Goal: Task Accomplishment & Management: Use online tool/utility

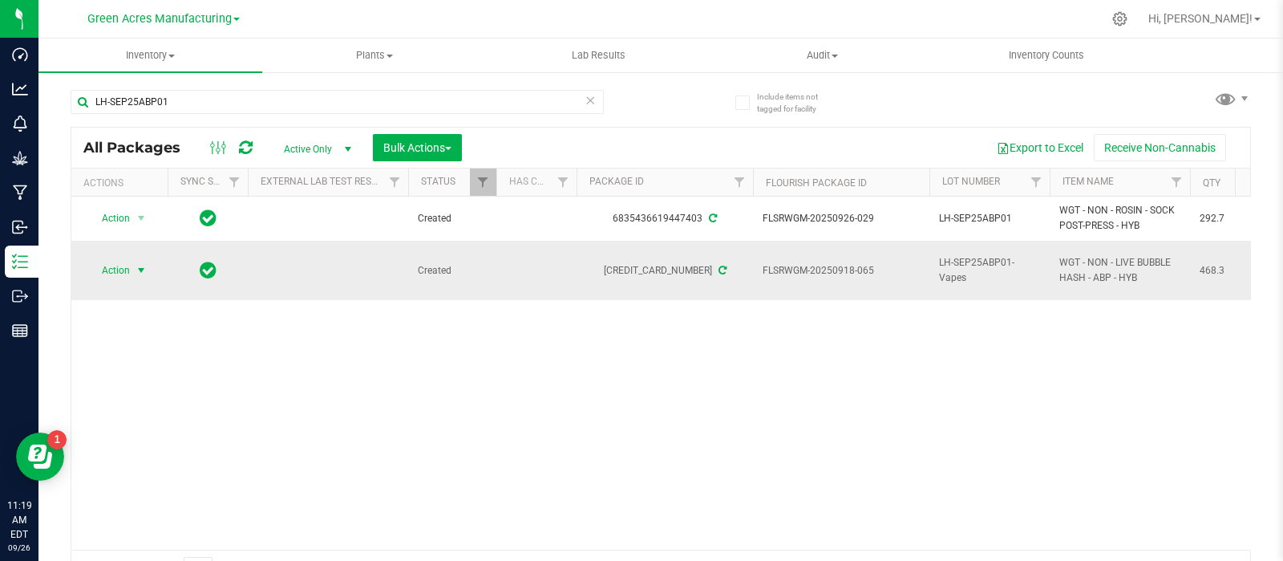
click at [143, 274] on span "select" at bounding box center [141, 270] width 13 height 13
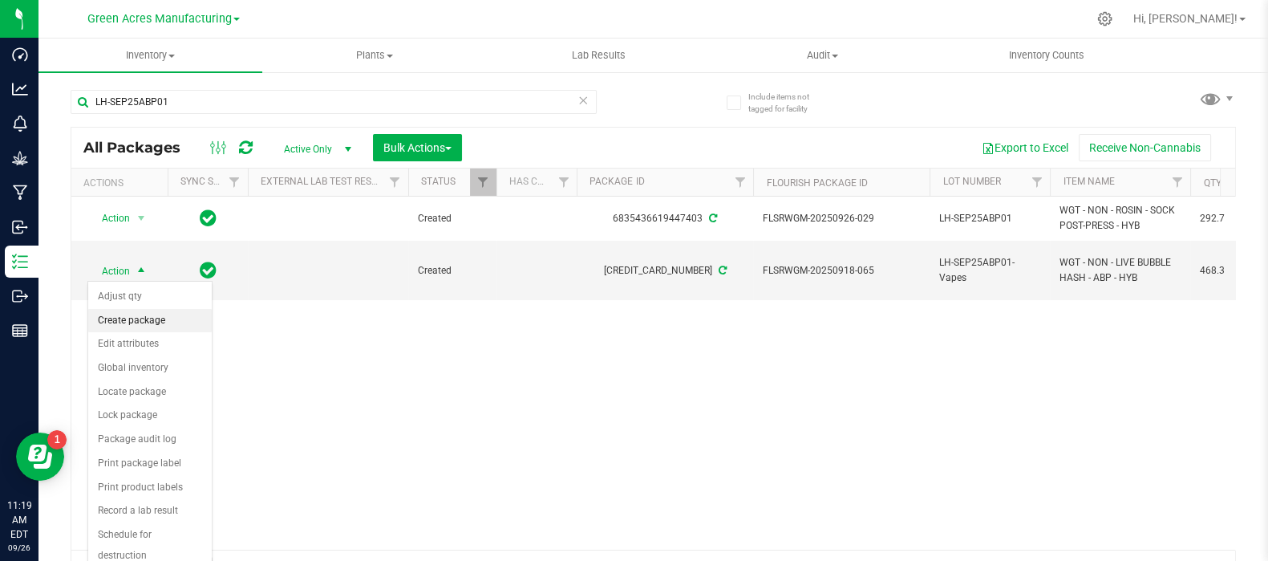
click at [150, 318] on li "Create package" at bounding box center [150, 321] width 124 height 24
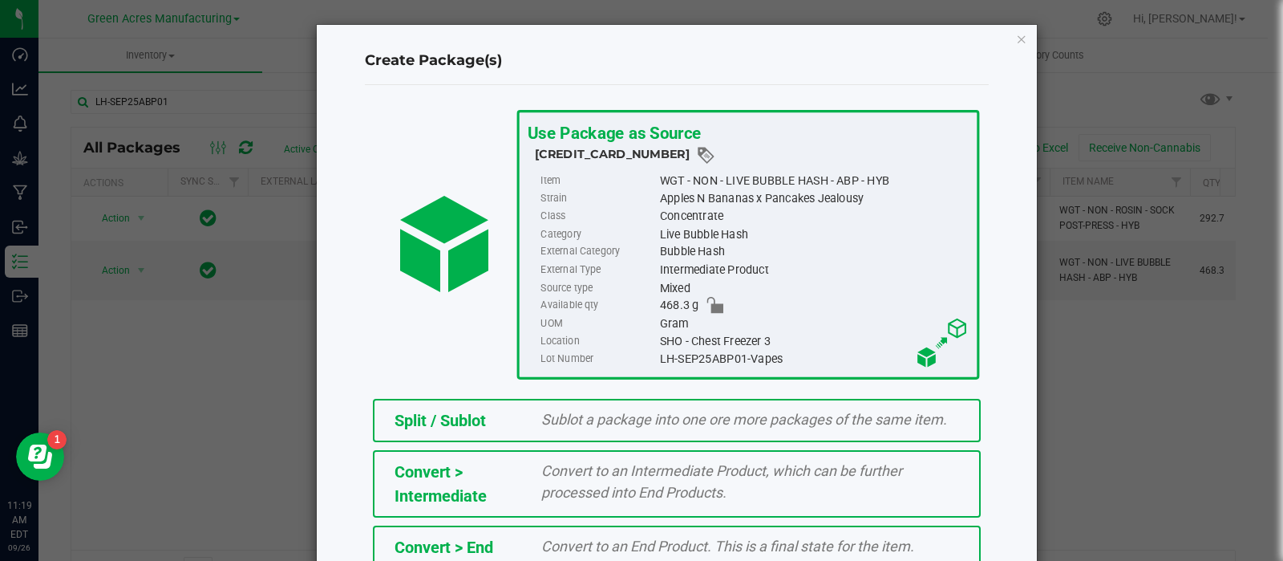
scroll to position [217, 0]
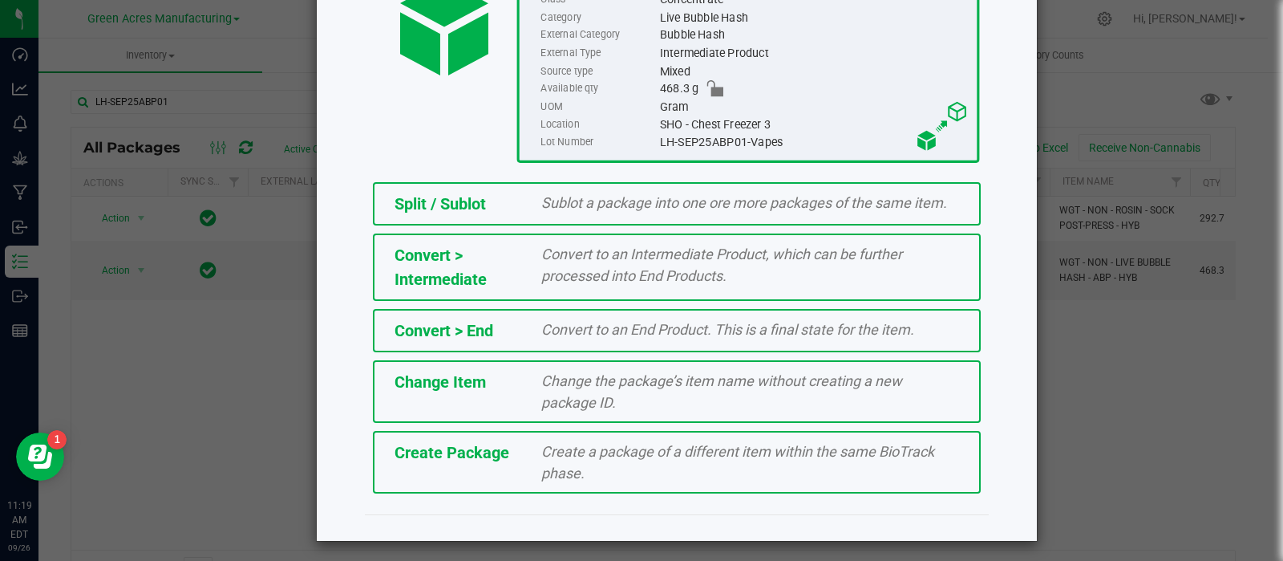
click at [482, 461] on div "Create Package Create a package of a different item within the same BioTrack ph…" at bounding box center [677, 462] width 608 height 63
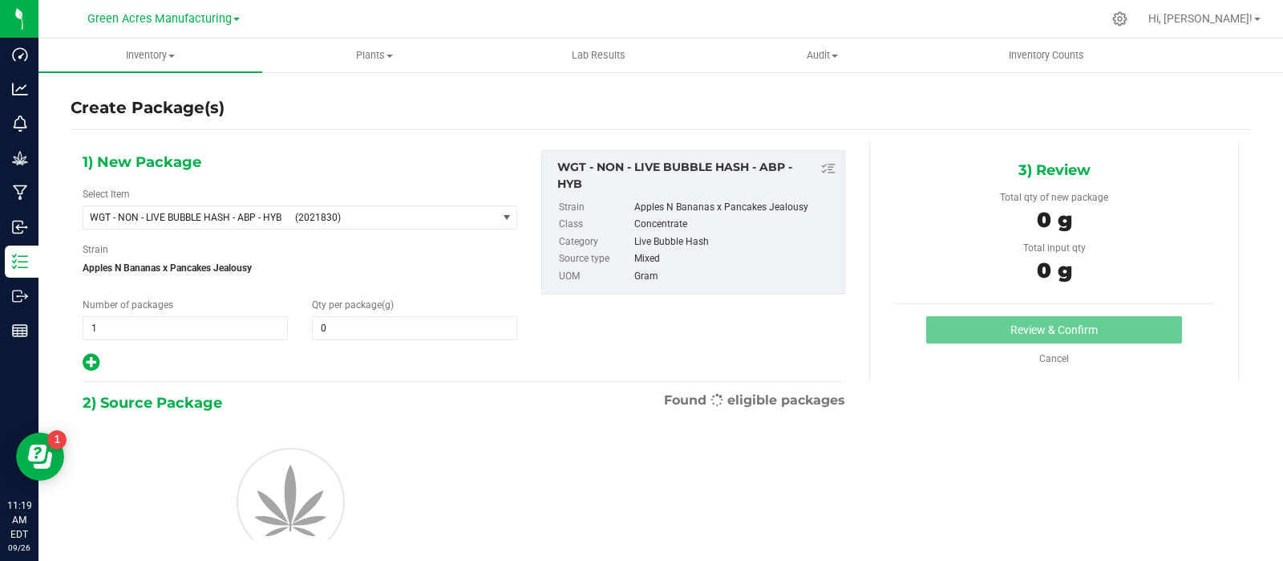
type input "0.0000"
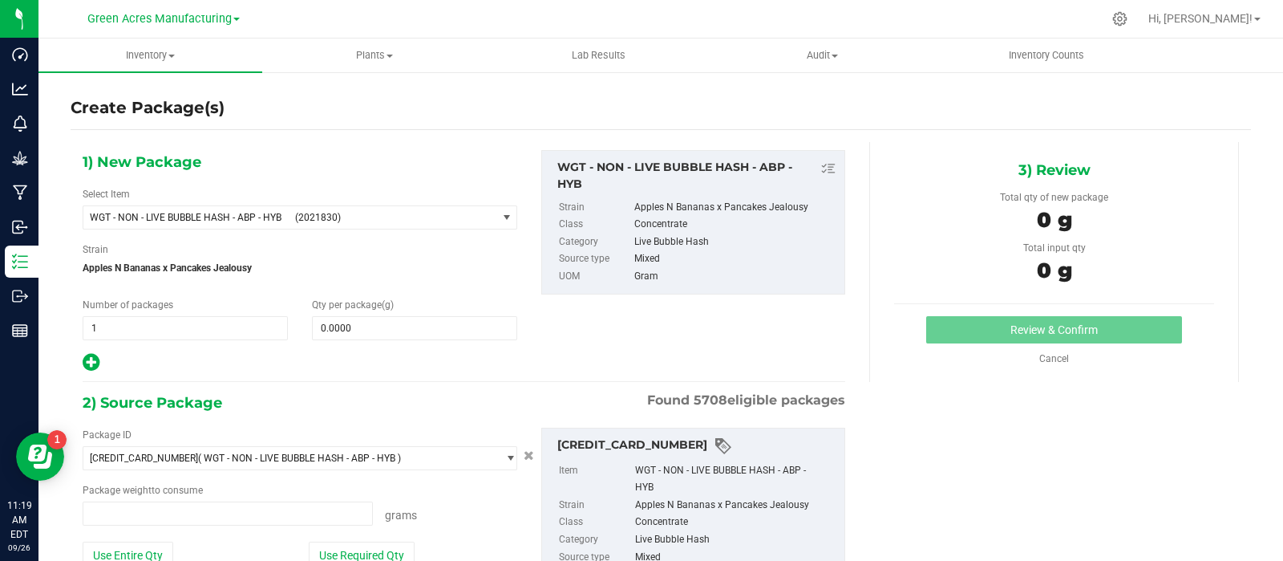
type input "0.0000 g"
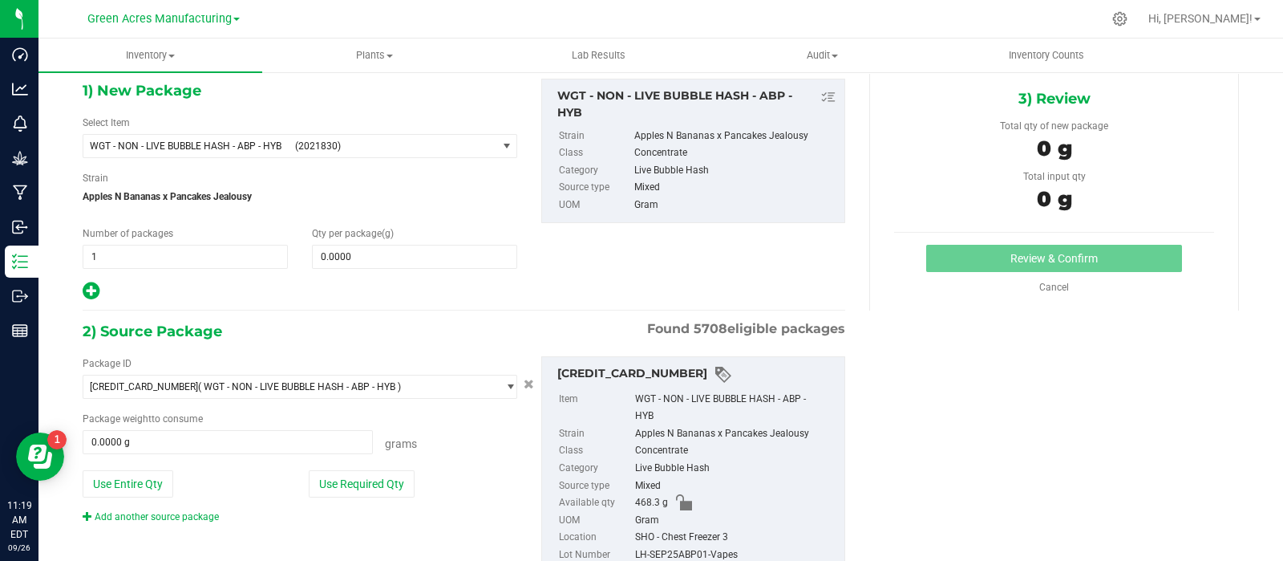
scroll to position [74, 0]
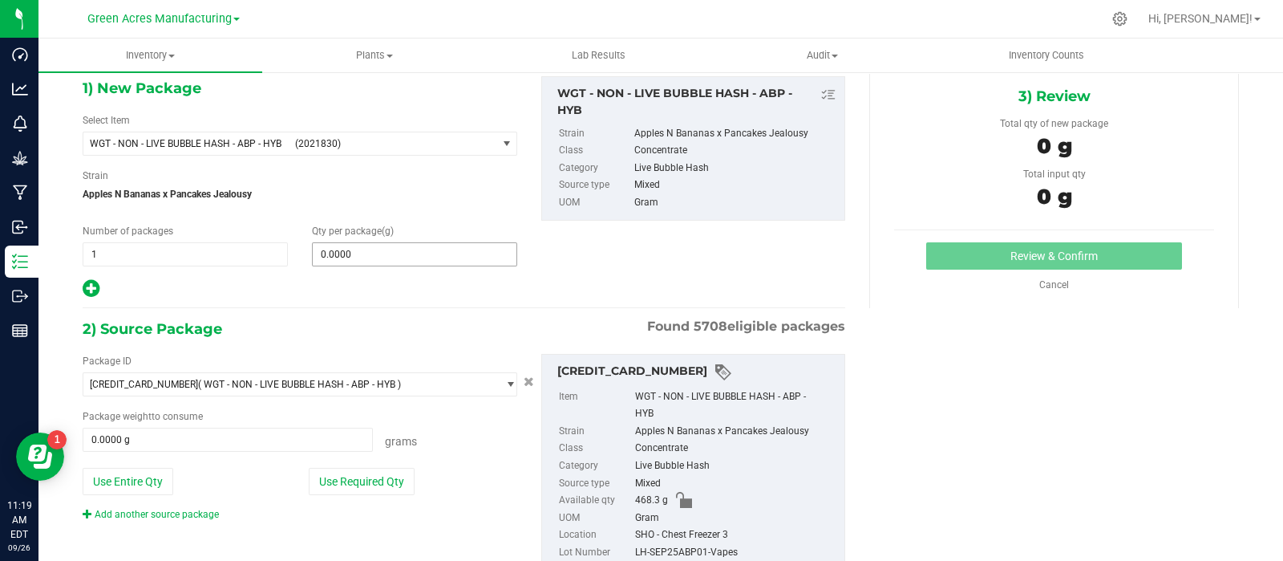
click at [345, 246] on span "0.0000 0" at bounding box center [414, 254] width 205 height 24
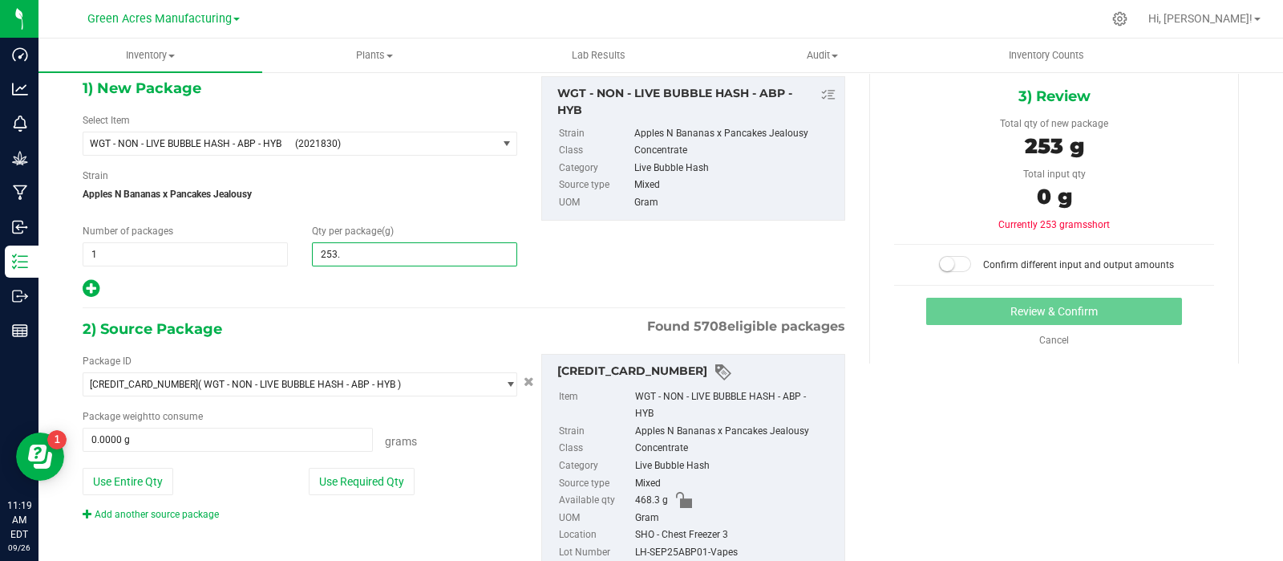
type input "253.1"
type input "253.1000"
click at [373, 462] on div "Package ID [CREDIT_CARD_NUMBER] ( WGT - NON - LIVE BUBBLE HASH - ABP - HYB ) 00…" at bounding box center [300, 438] width 459 height 168
click at [374, 475] on button "Use Required Qty" at bounding box center [362, 481] width 106 height 27
type input "253.1000 g"
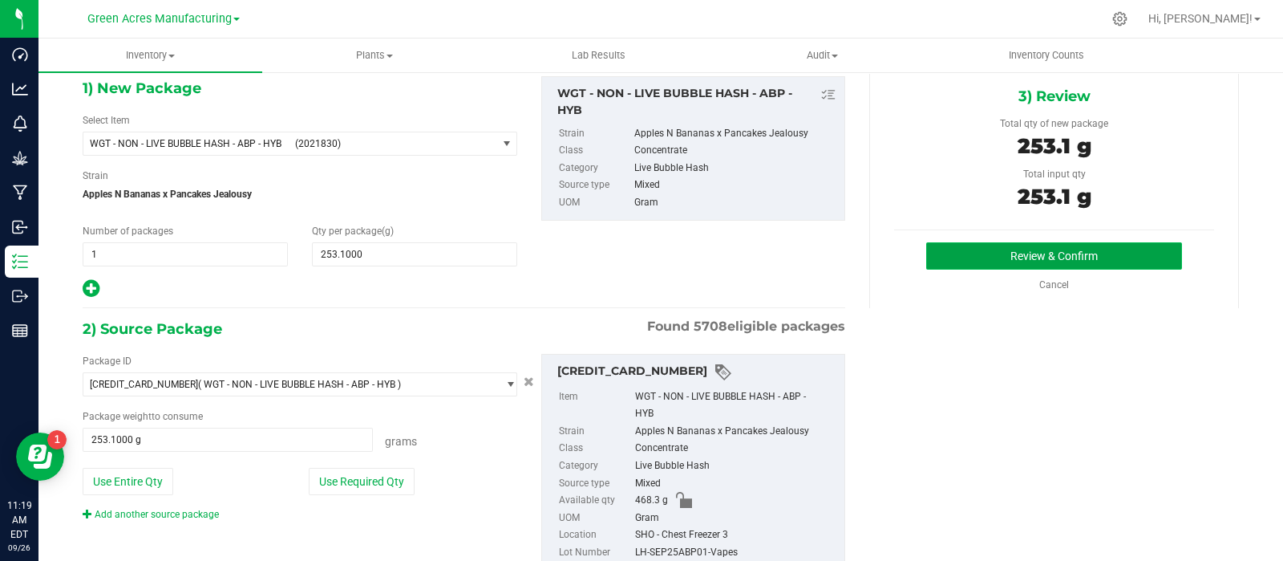
click at [1055, 253] on button "Review & Confirm" at bounding box center [1054, 255] width 256 height 27
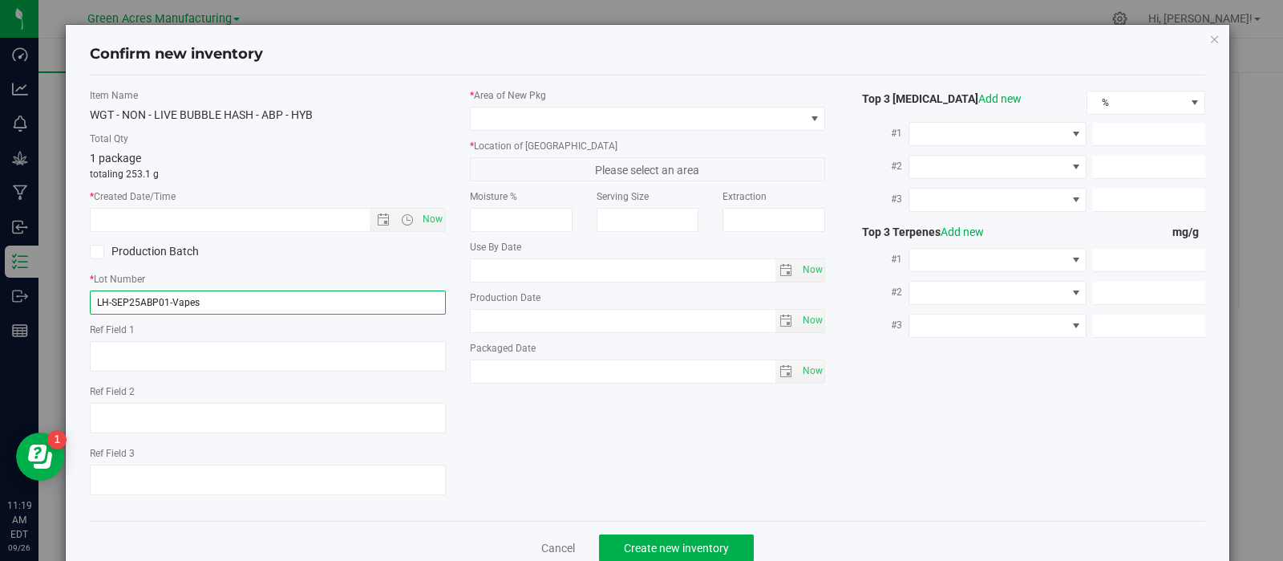
click at [277, 298] on input "LH-SEP25ABP01-Vapes" at bounding box center [268, 302] width 356 height 24
type input "LH-SEP25ABP01"
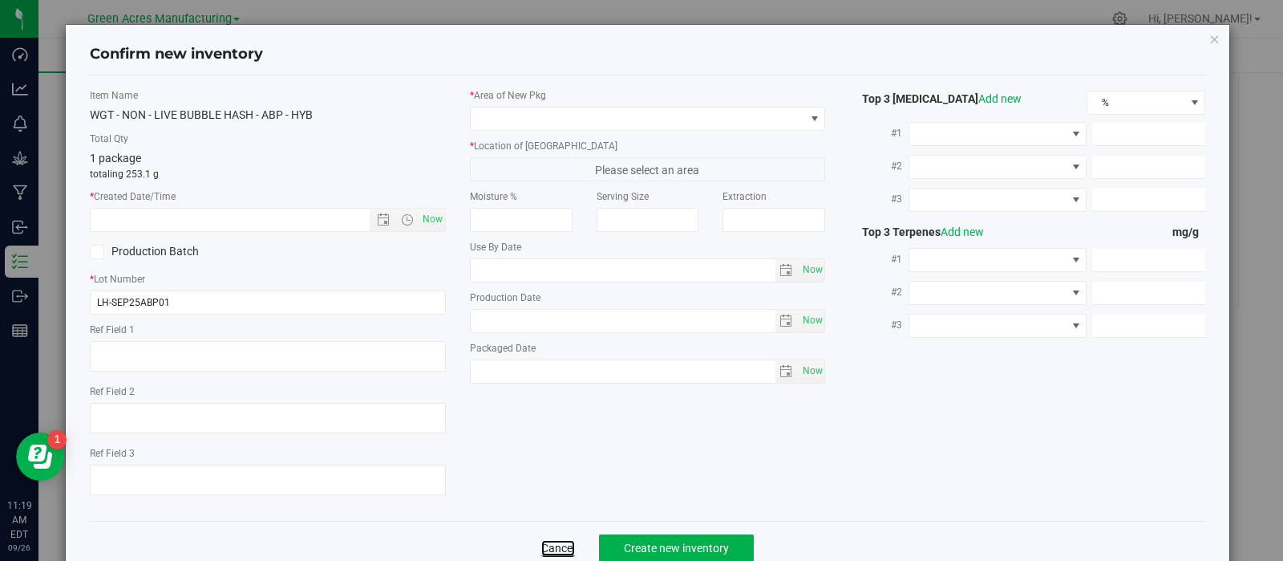
click at [556, 548] on link "Cancel" at bounding box center [558, 548] width 34 height 16
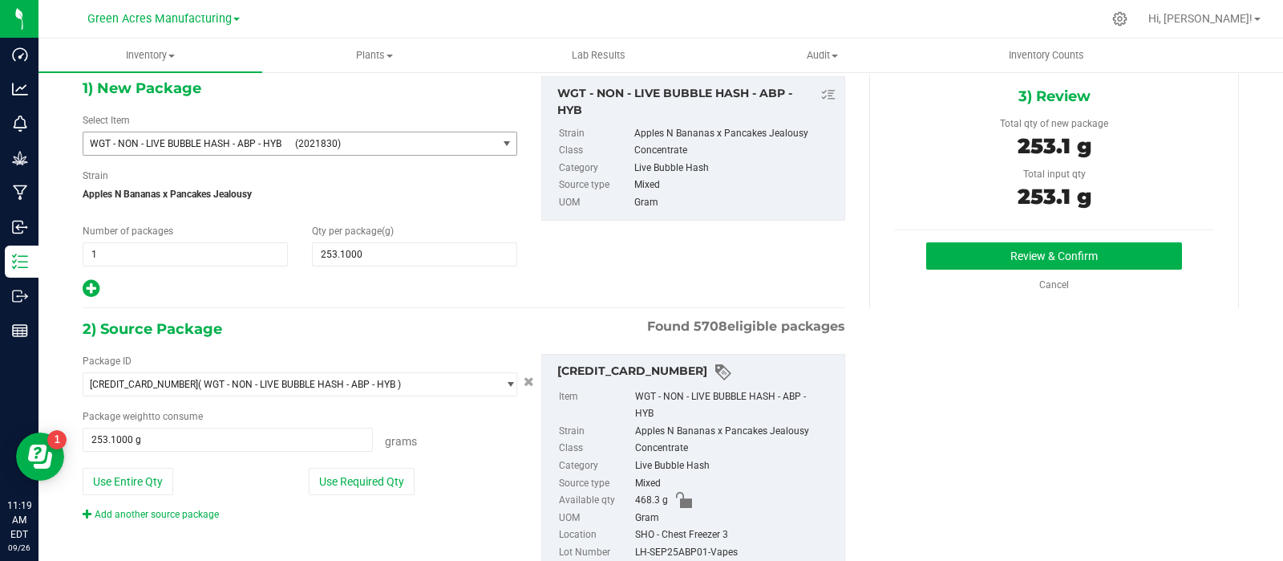
click at [263, 142] on span "WGT - NON - LIVE BUBBLE HASH - ABP - HYB" at bounding box center [187, 143] width 195 height 11
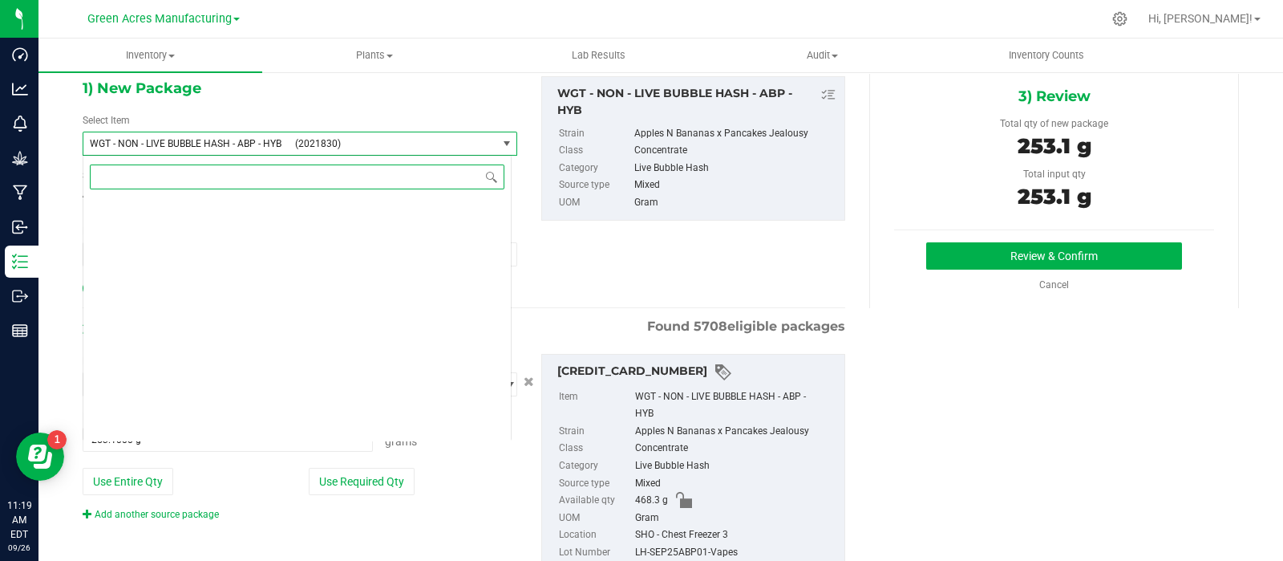
scroll to position [375590, 0]
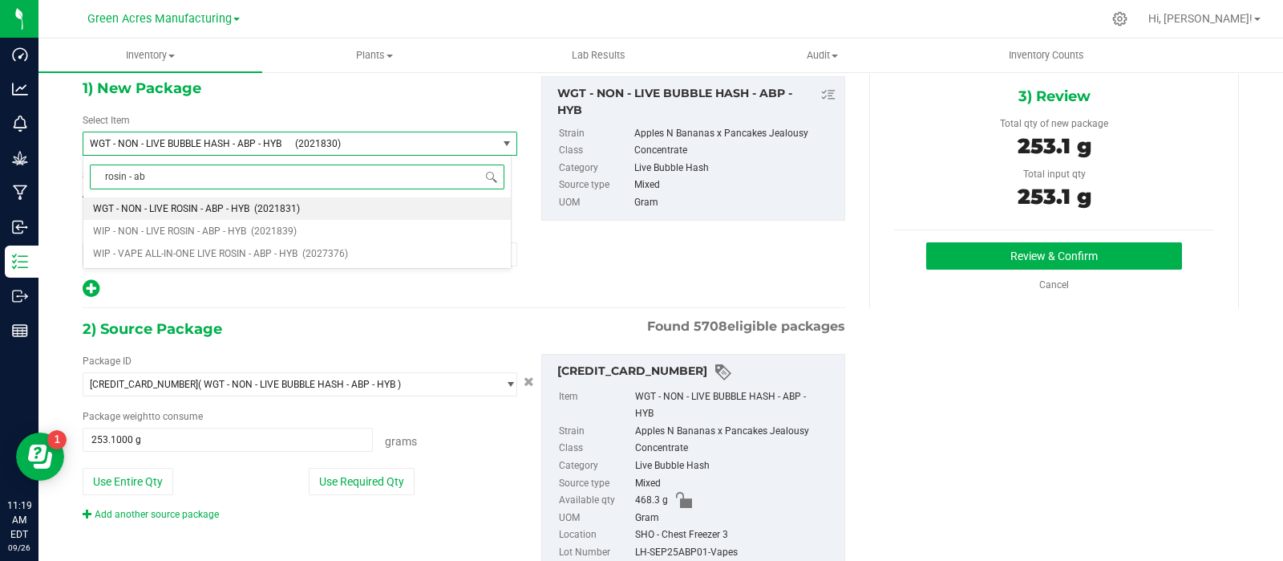
type input "rosin - abp"
click at [206, 228] on span "WIP - NON - LIVE ROSIN - ABP - HYB" at bounding box center [169, 230] width 153 height 11
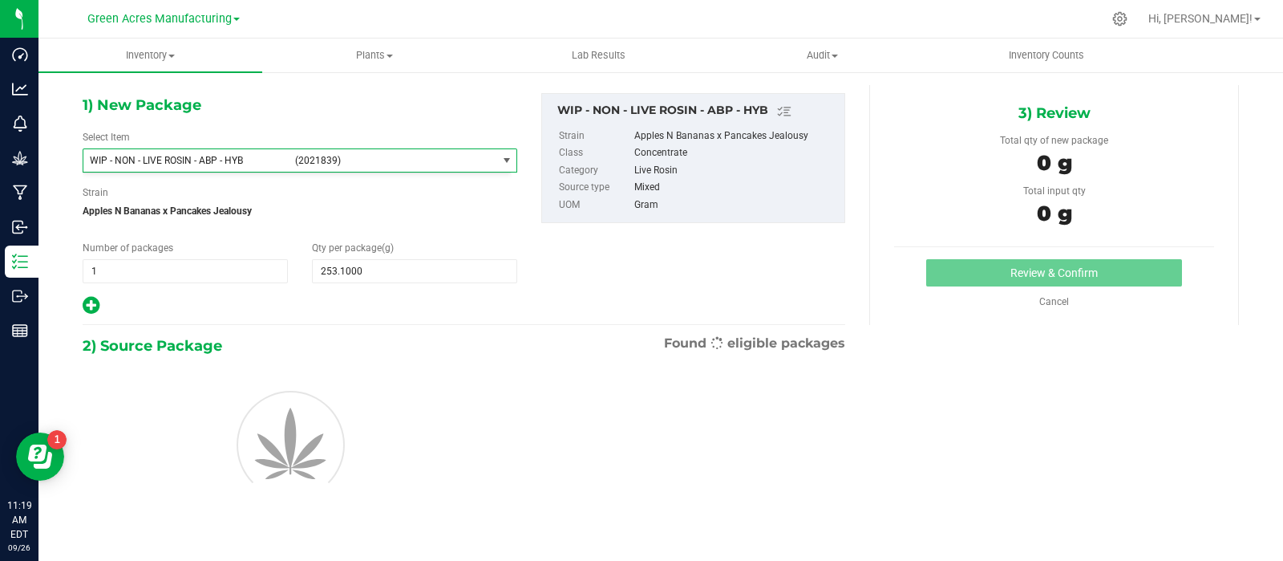
type input "0.0000"
type input "0"
click at [352, 265] on span at bounding box center [414, 272] width 205 height 24
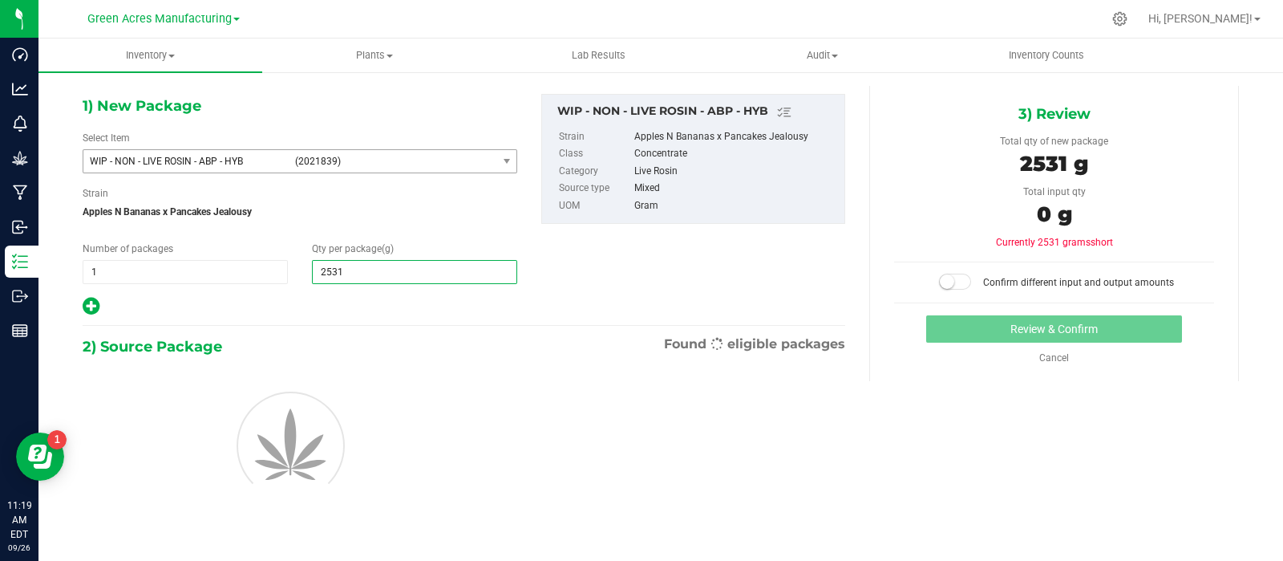
type input "2531."
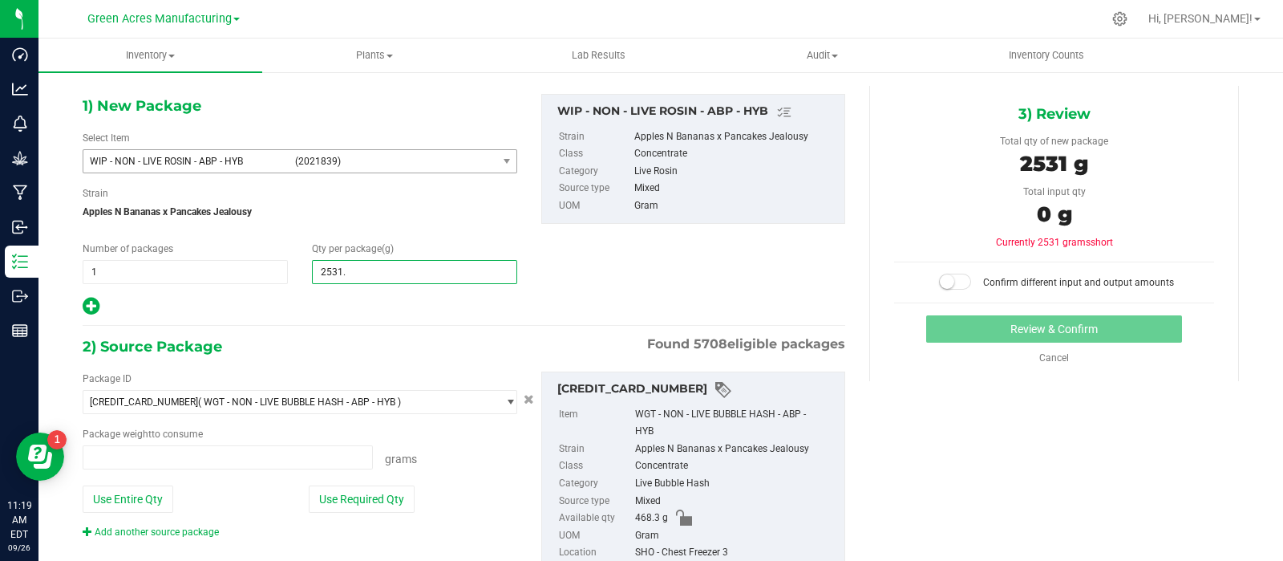
type input "0.0000 g"
type input "253.1"
type input "253.1000"
click at [335, 501] on button "Use Required Qty" at bounding box center [362, 498] width 106 height 27
type input "253.1000 g"
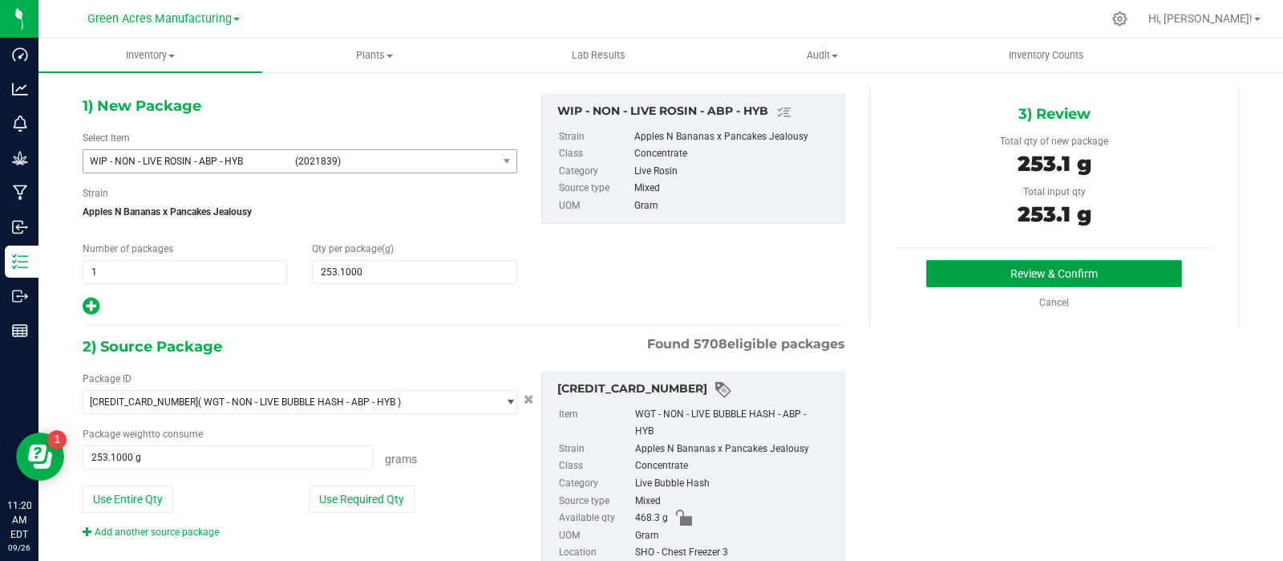
click at [976, 273] on button "Review & Confirm" at bounding box center [1054, 273] width 256 height 27
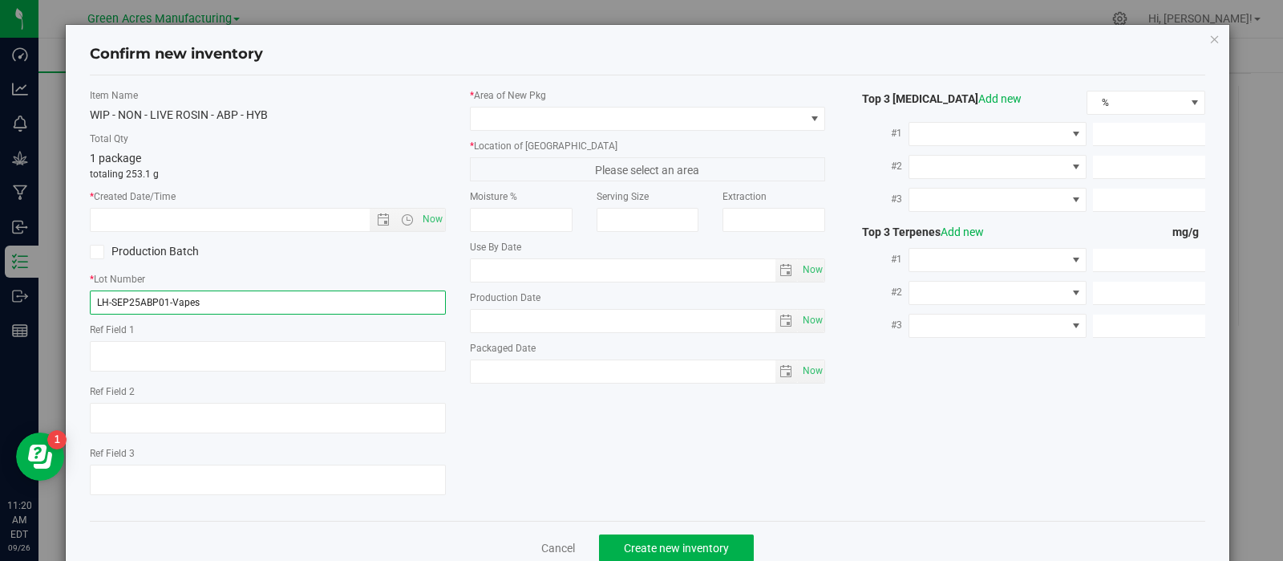
click at [230, 301] on input "LH-SEP25ABP01-Vapes" at bounding box center [268, 302] width 356 height 24
click at [108, 298] on input "LH-SEP25ABP01" at bounding box center [268, 302] width 356 height 24
type input "LHR-SEP25ABP01"
click at [429, 213] on span "Now" at bounding box center [432, 219] width 27 height 23
type input "[DATE] 11:20 AM"
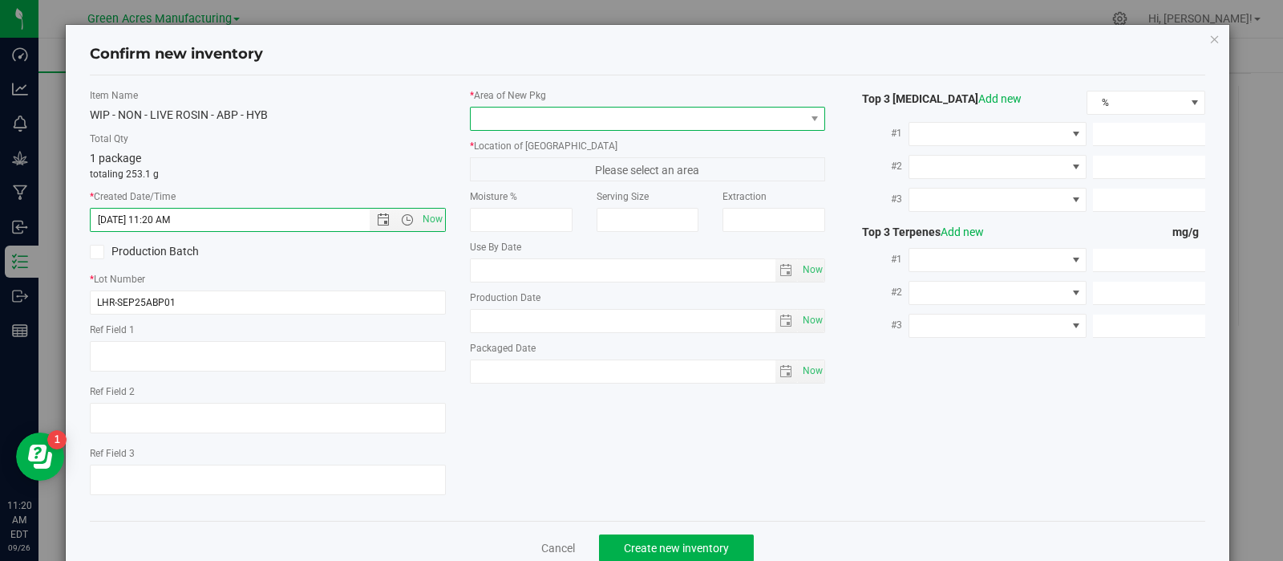
click at [565, 107] on span at bounding box center [638, 118] width 334 height 22
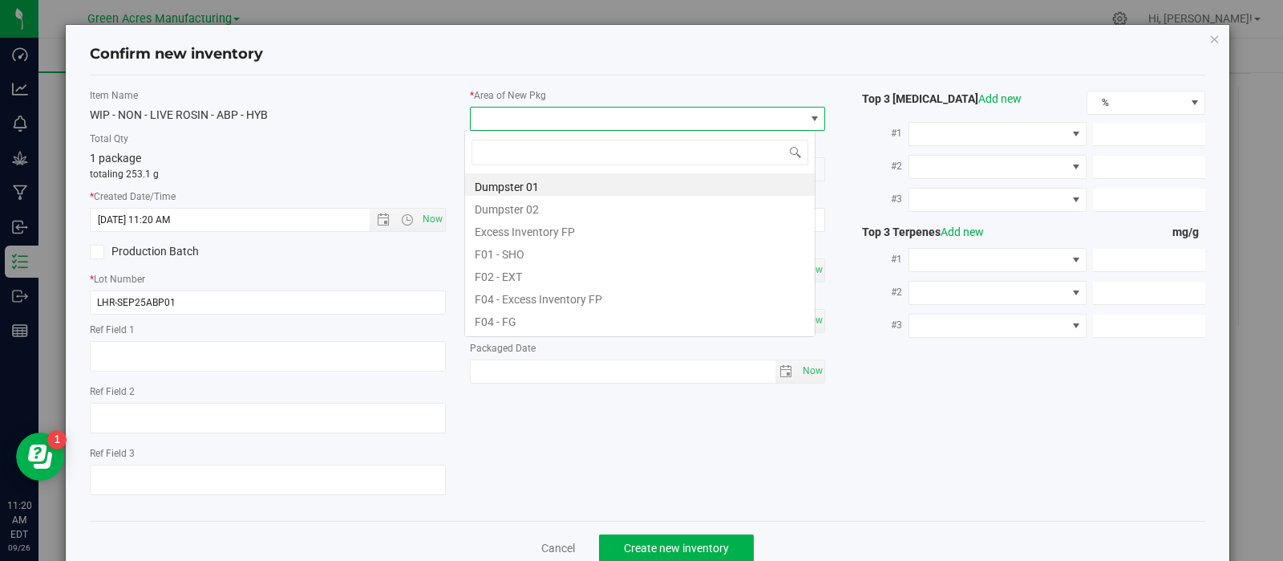
scroll to position [23, 351]
click at [554, 249] on li "F01 - SHO" at bounding box center [640, 252] width 350 height 22
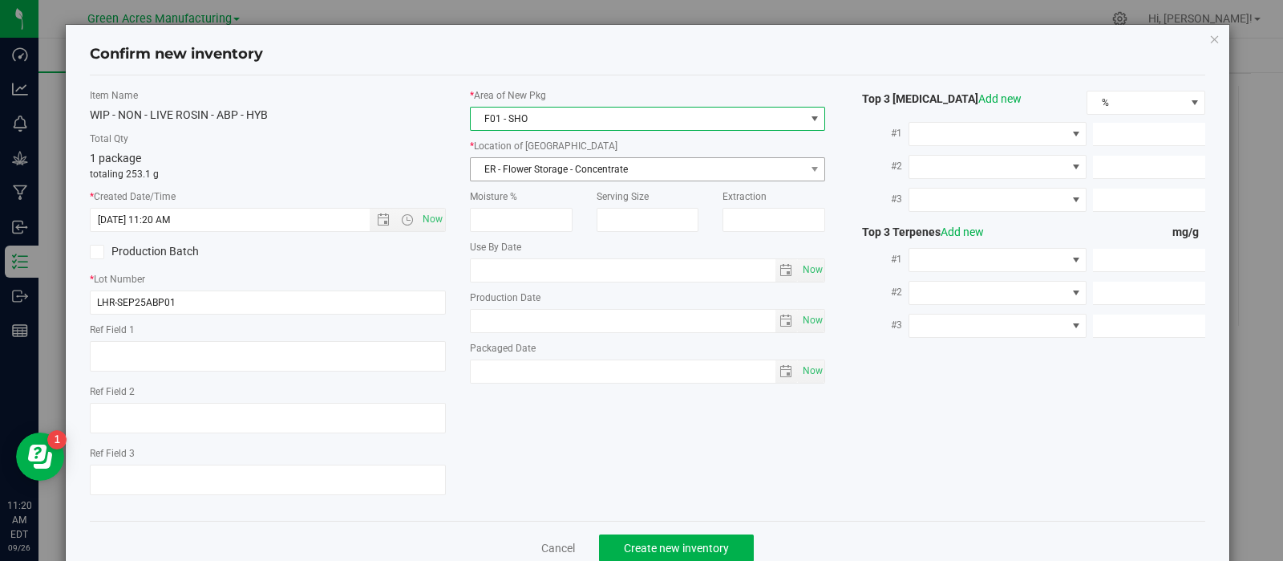
click at [573, 174] on span "ER - Flower Storage - Concentrate" at bounding box center [638, 169] width 334 height 22
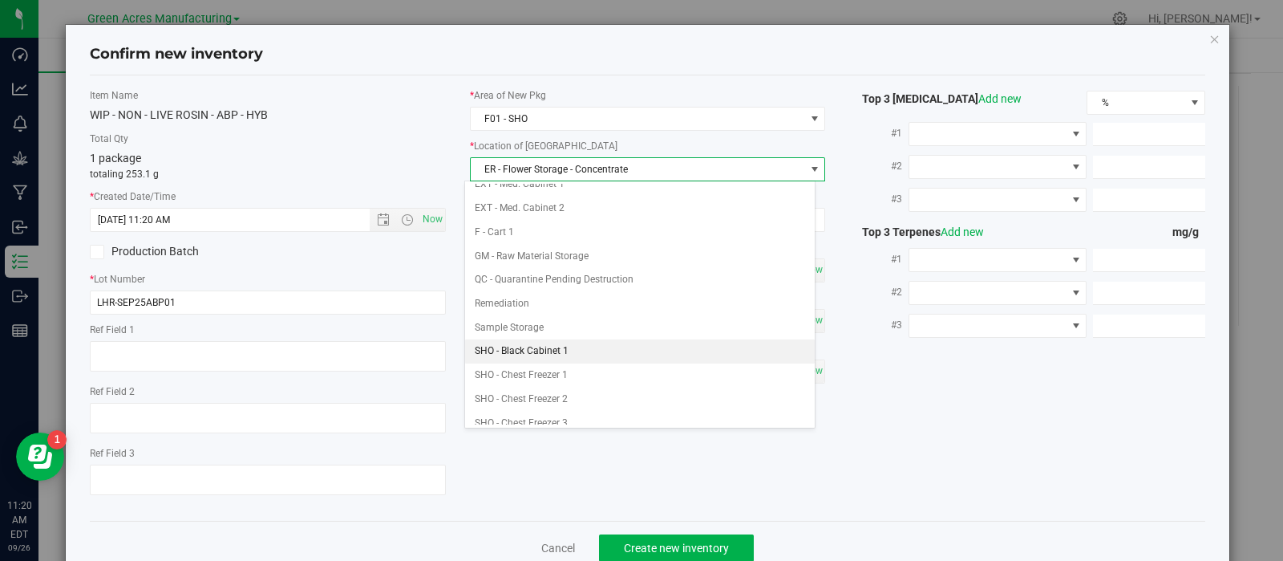
scroll to position [180, 0]
click at [569, 338] on li "SHO - Black Cabinet 1" at bounding box center [640, 350] width 350 height 24
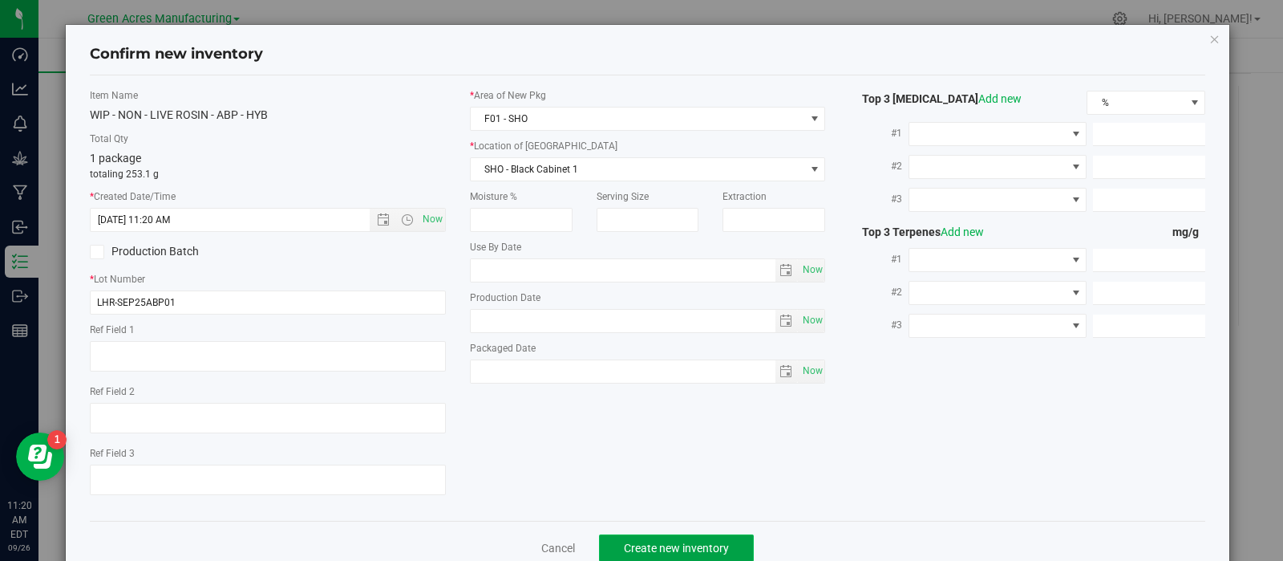
click at [622, 541] on button "Create new inventory" at bounding box center [676, 547] width 155 height 27
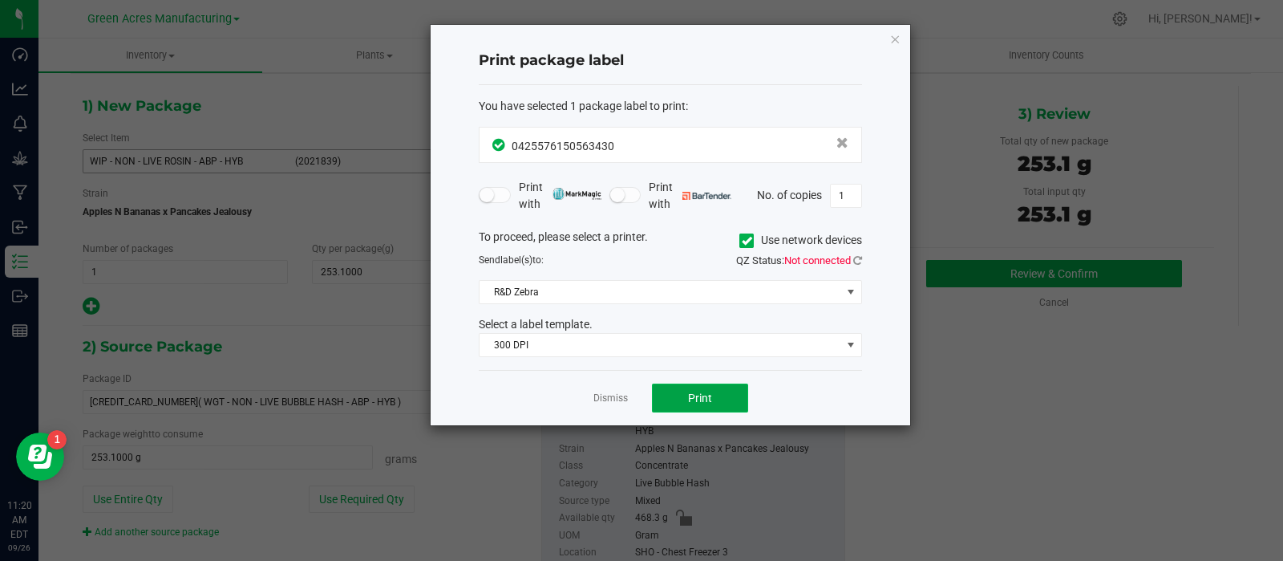
click at [728, 386] on button "Print" at bounding box center [700, 397] width 96 height 29
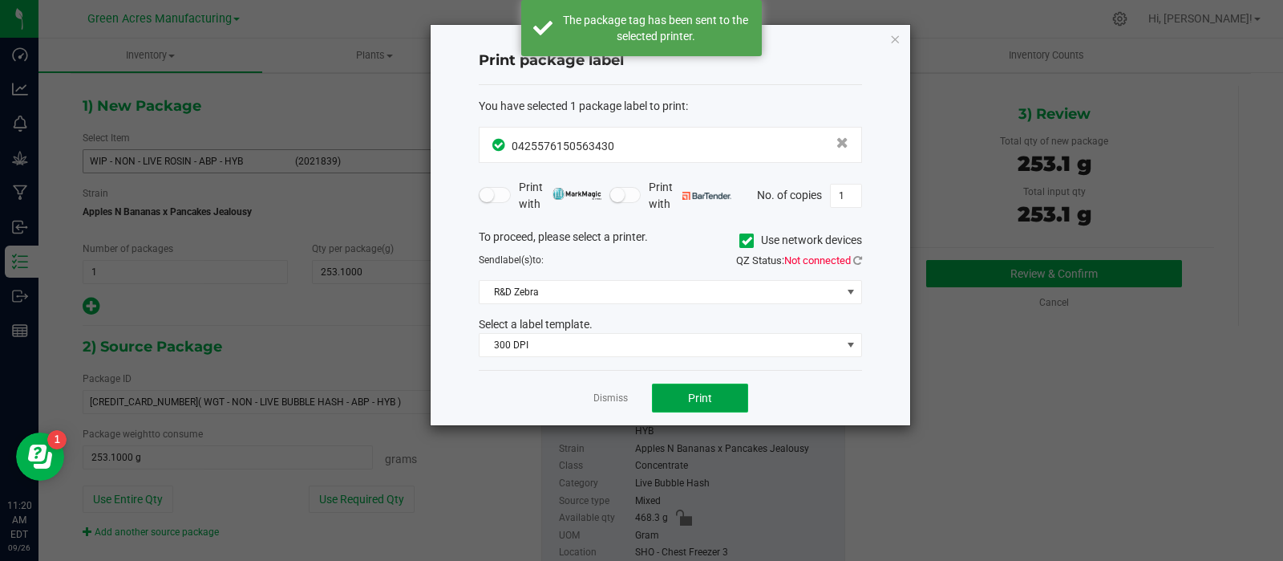
click at [728, 386] on button "Print" at bounding box center [700, 397] width 96 height 29
click at [618, 391] on link "Dismiss" at bounding box center [611, 398] width 34 height 14
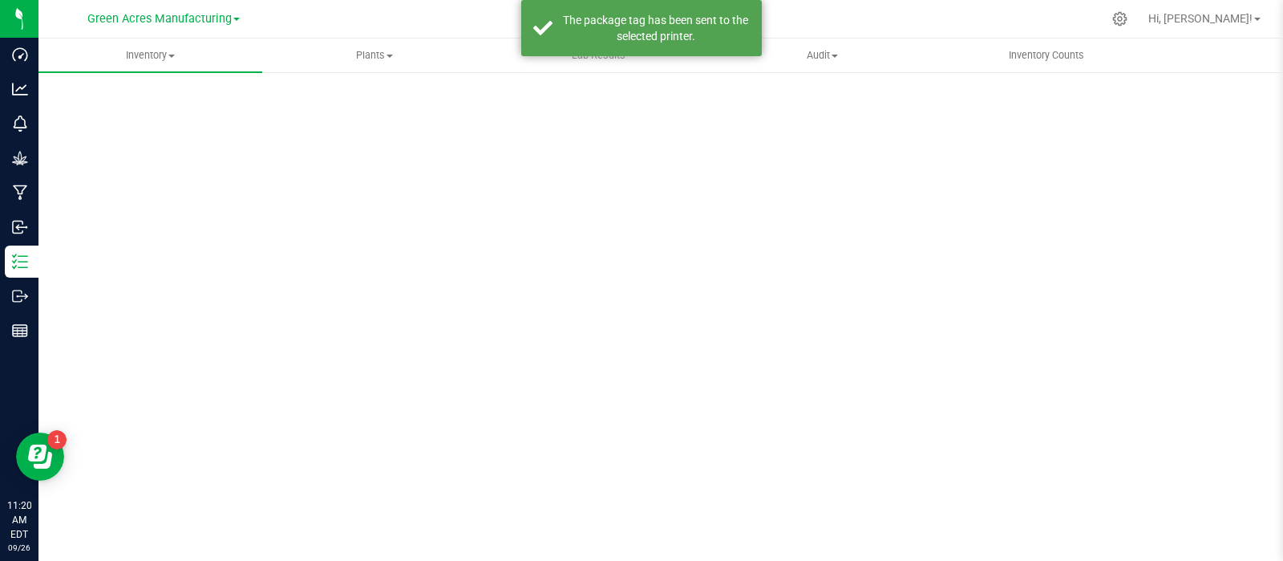
scroll to position [11, 0]
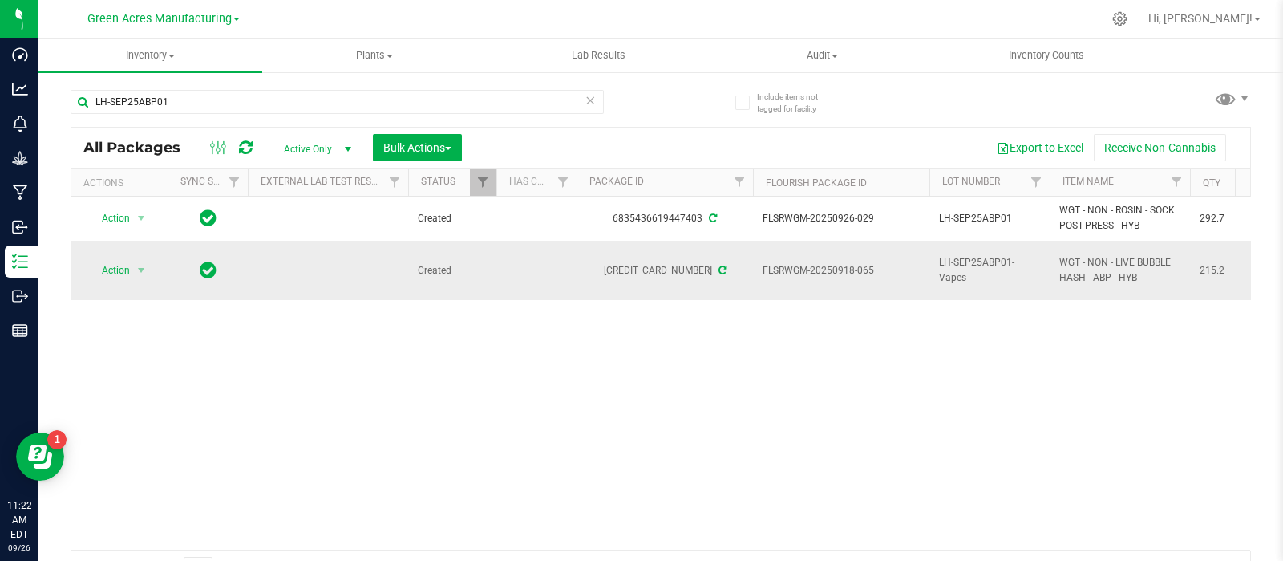
click at [118, 268] on span "Action" at bounding box center [108, 270] width 43 height 22
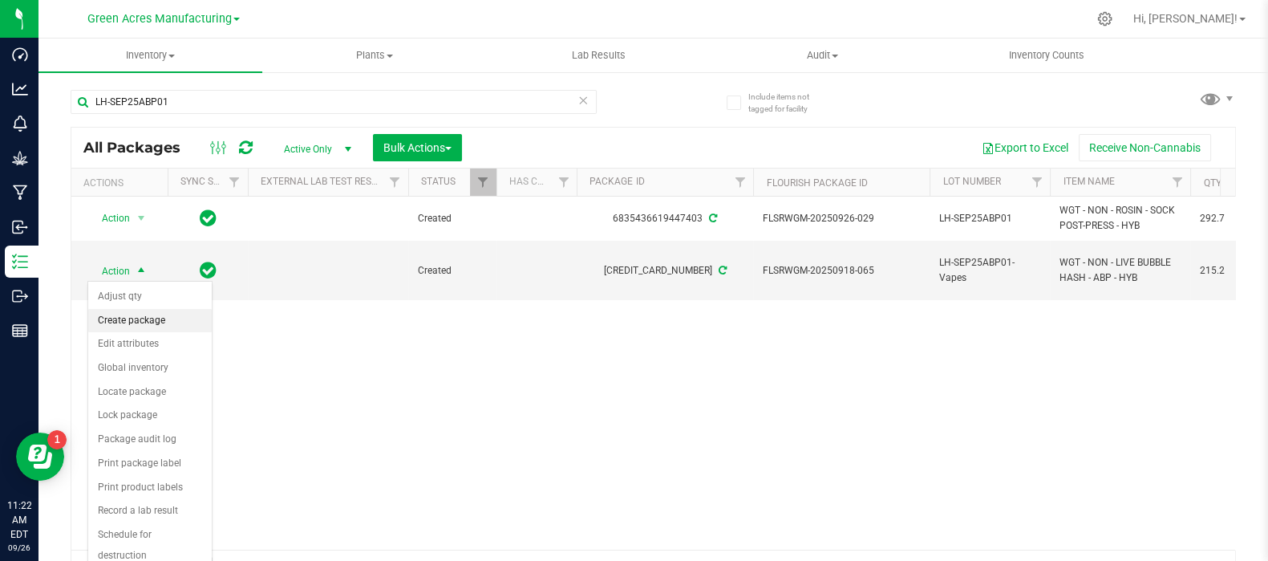
click at [174, 318] on li "Create package" at bounding box center [150, 321] width 124 height 24
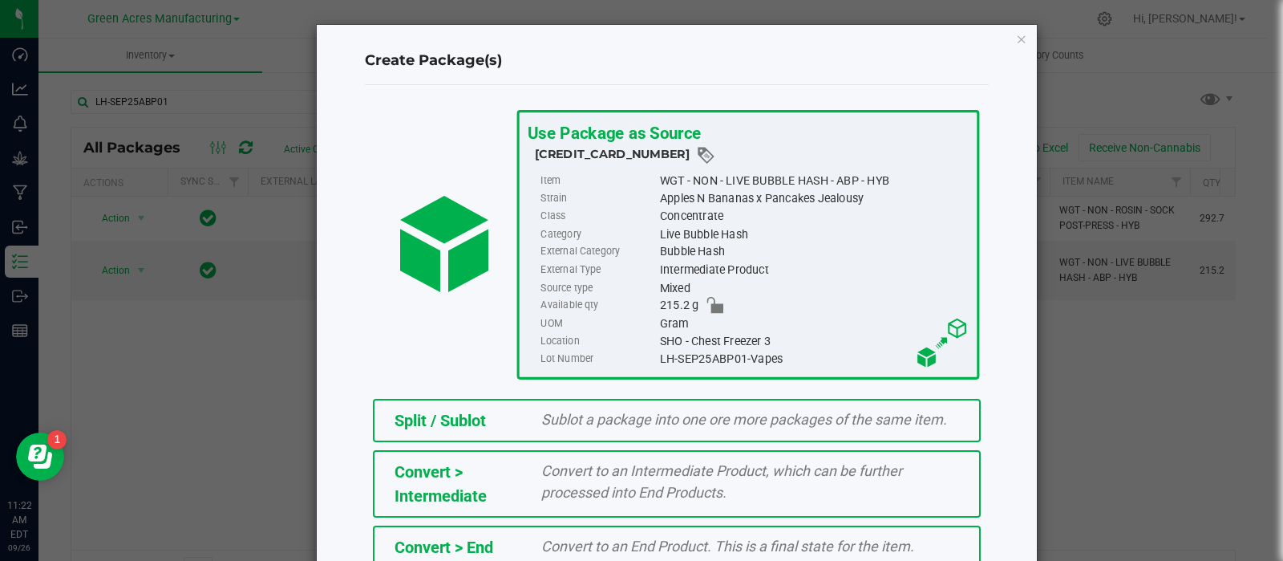
scroll to position [217, 0]
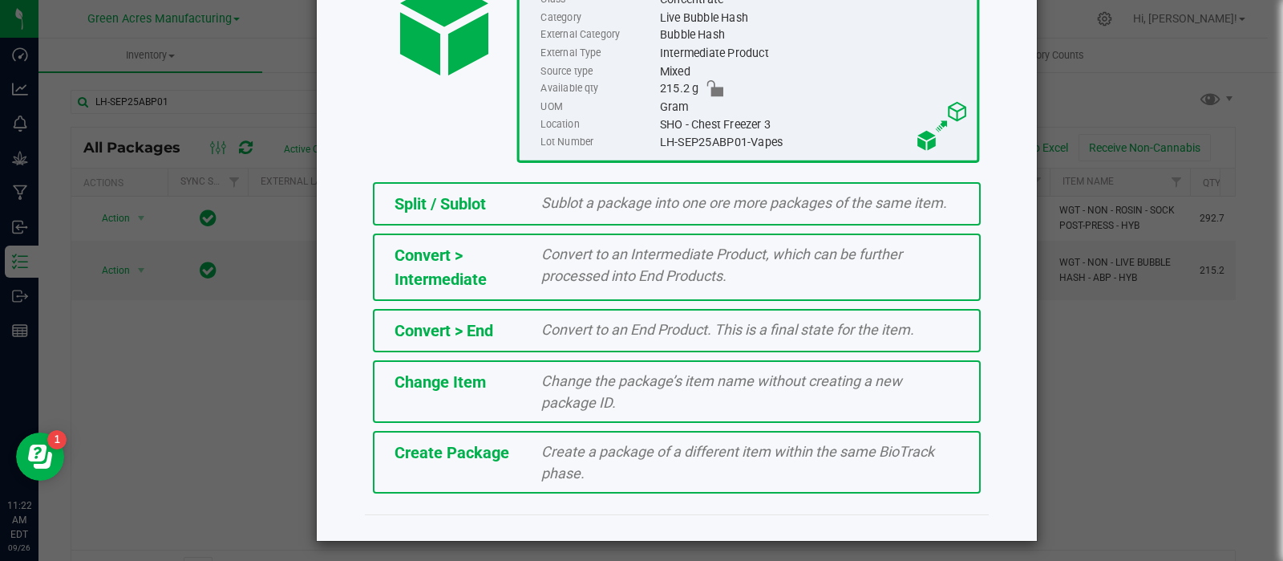
click at [565, 444] on span "Create a package of a different item within the same BioTrack phase." at bounding box center [737, 462] width 393 height 38
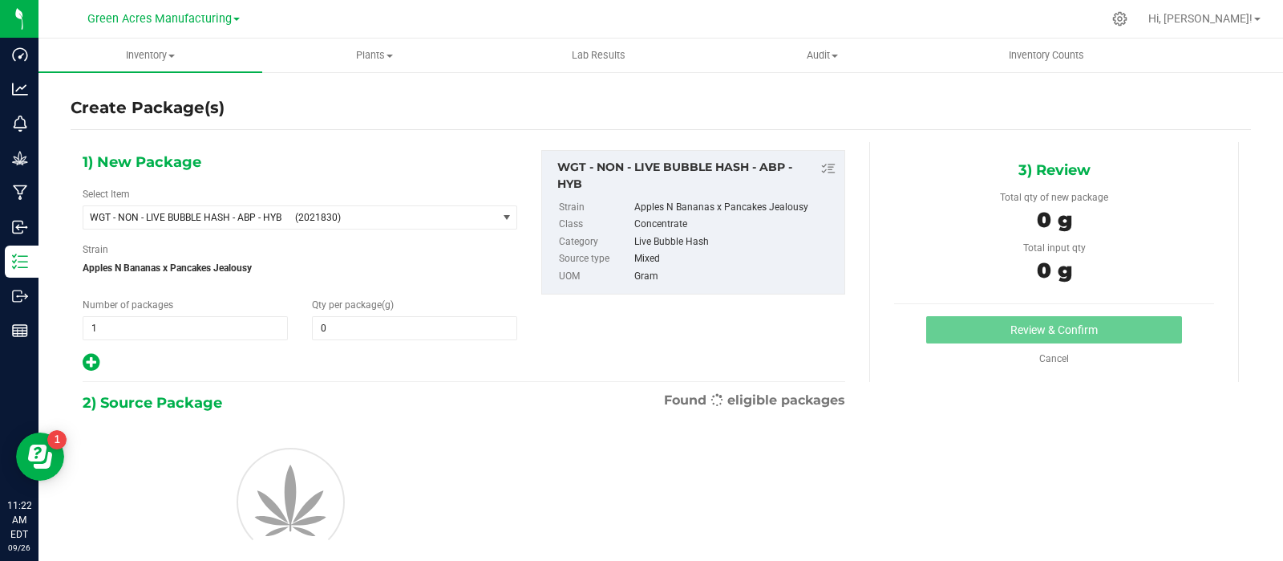
type input "0.0000"
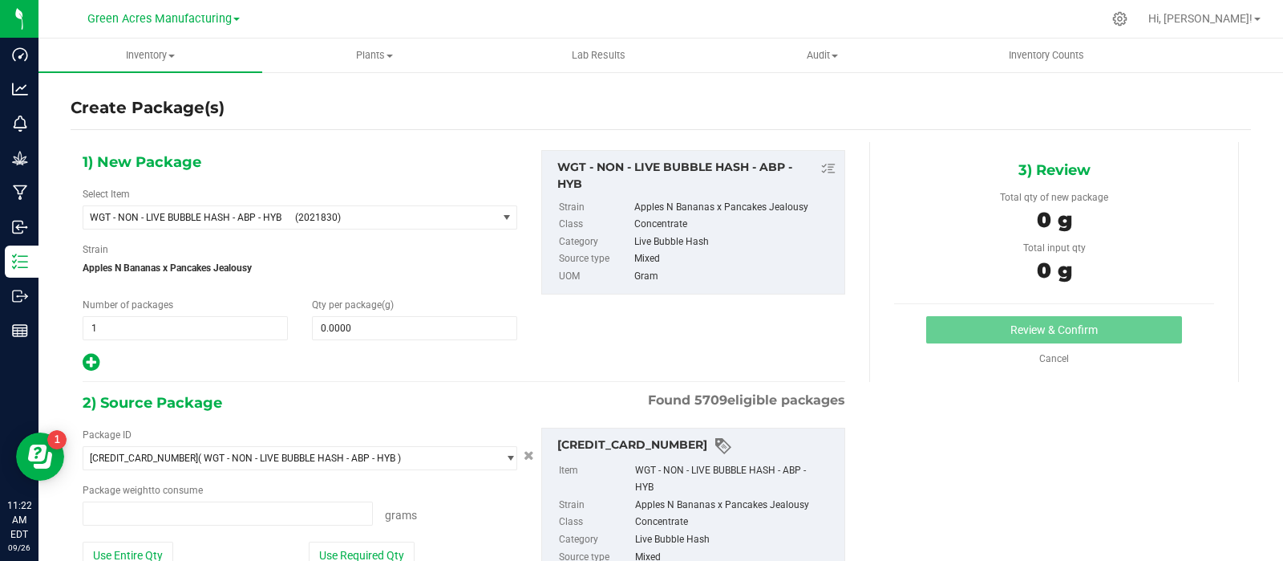
type input "0.0000 g"
click at [405, 218] on span "(2021830)" at bounding box center [392, 217] width 195 height 11
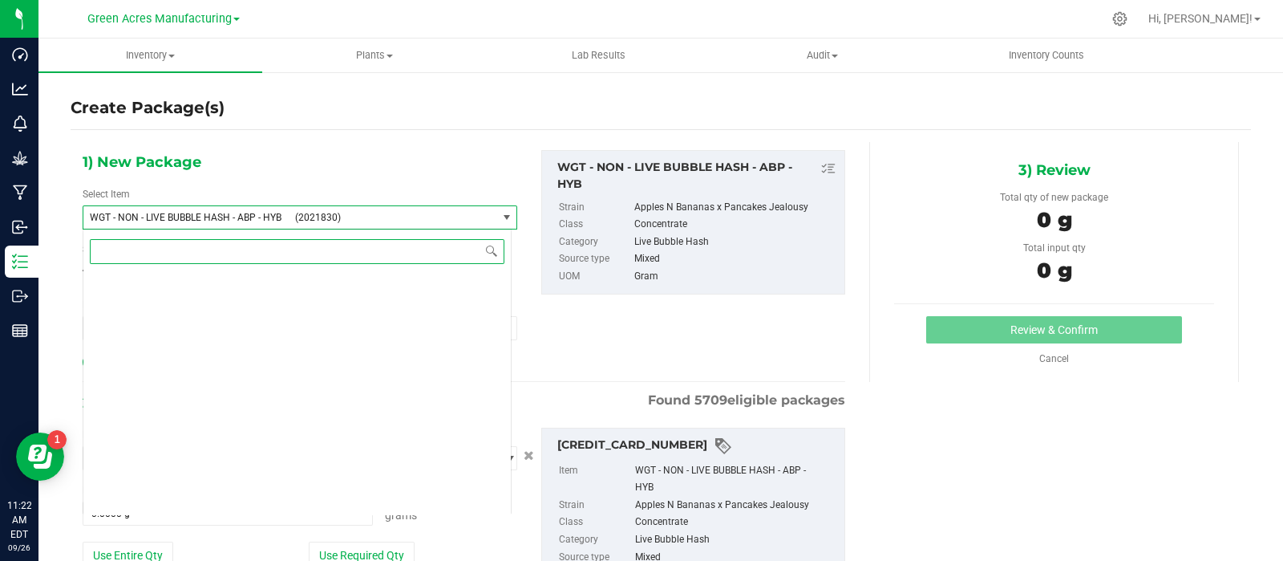
scroll to position [375590, 0]
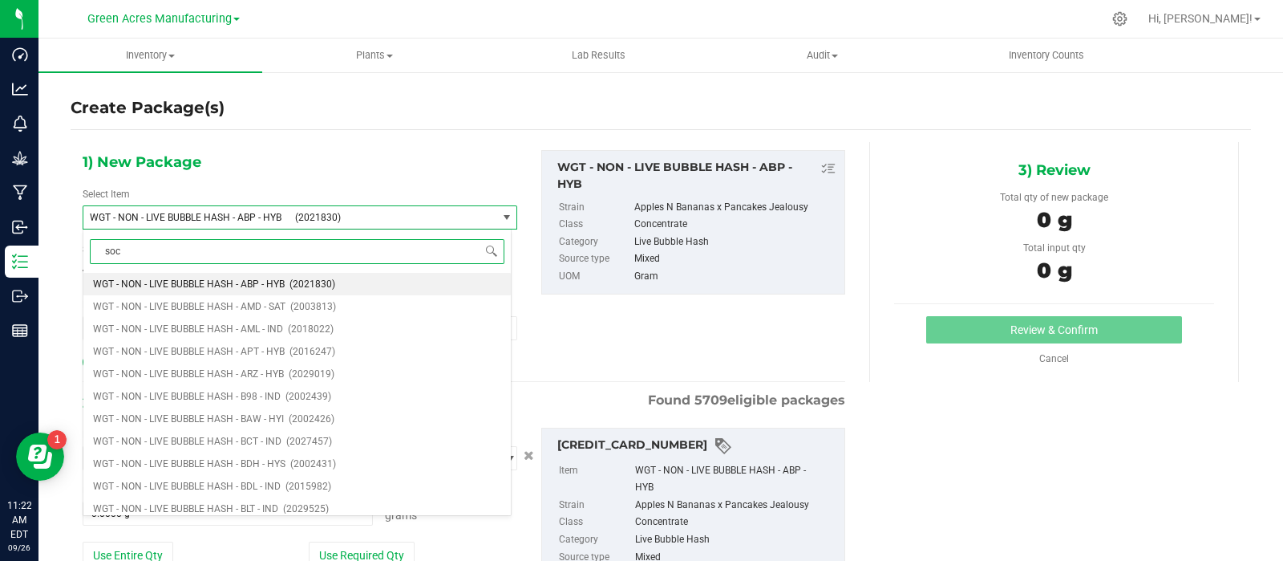
type input "sock"
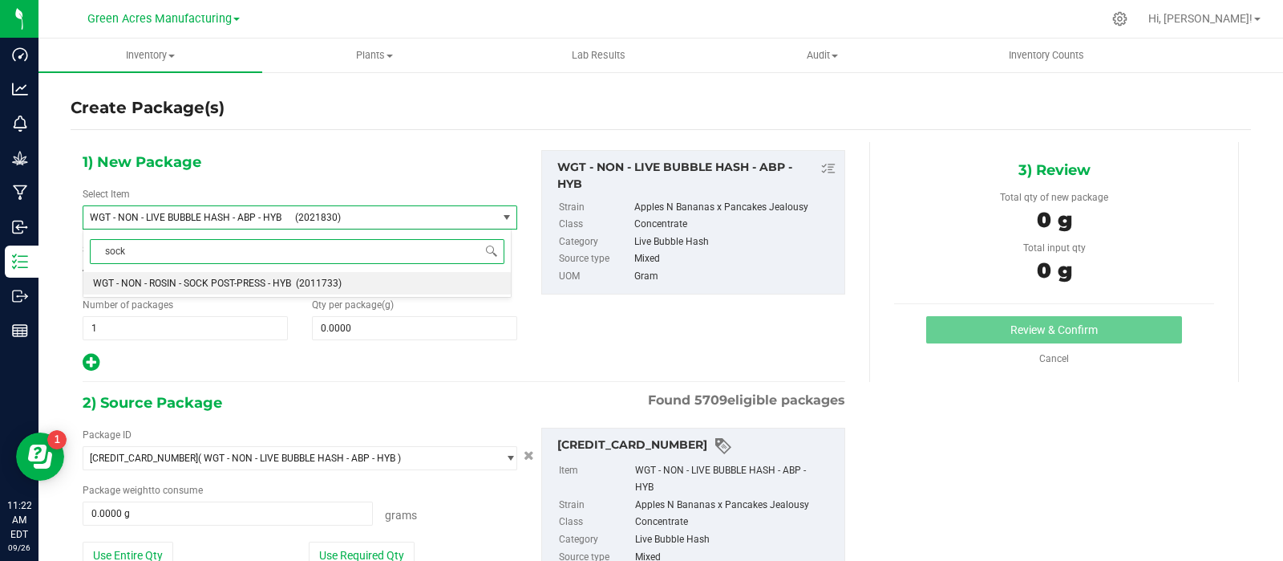
click at [297, 280] on span "(2011733)" at bounding box center [319, 283] width 46 height 11
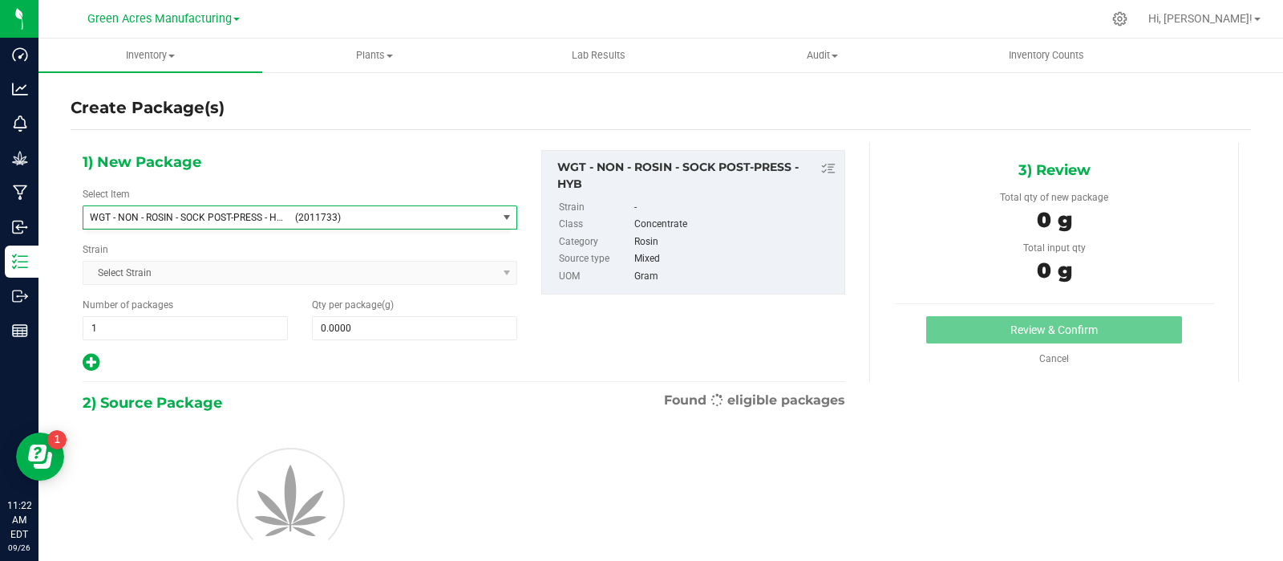
type input "0.0000"
click at [401, 323] on span at bounding box center [414, 328] width 205 height 24
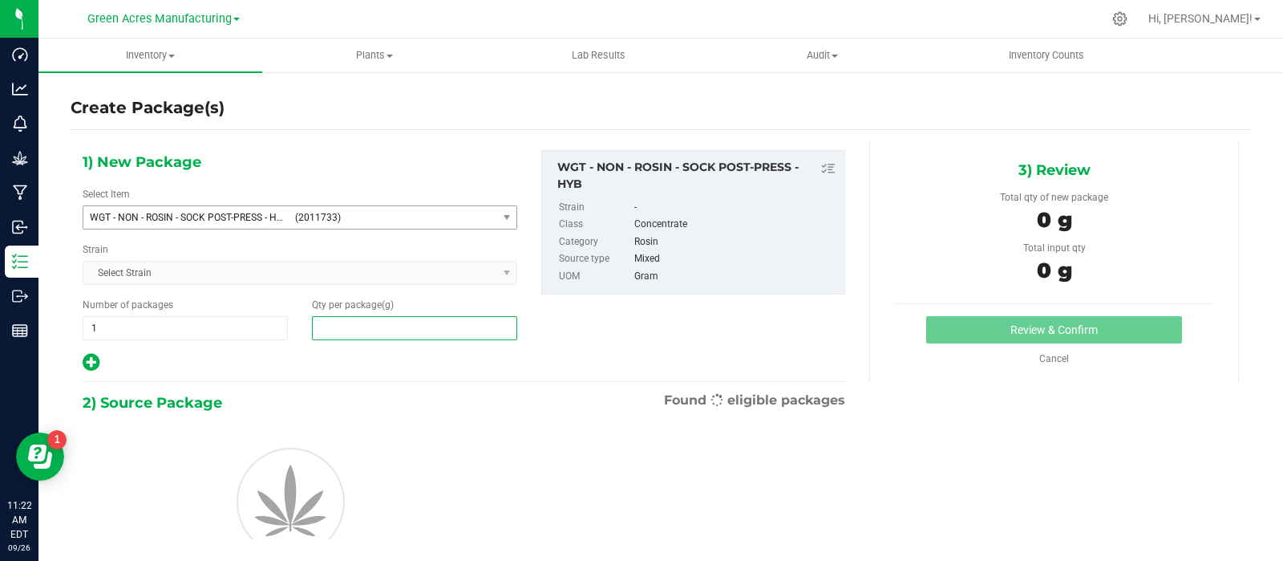
scroll to position [56, 0]
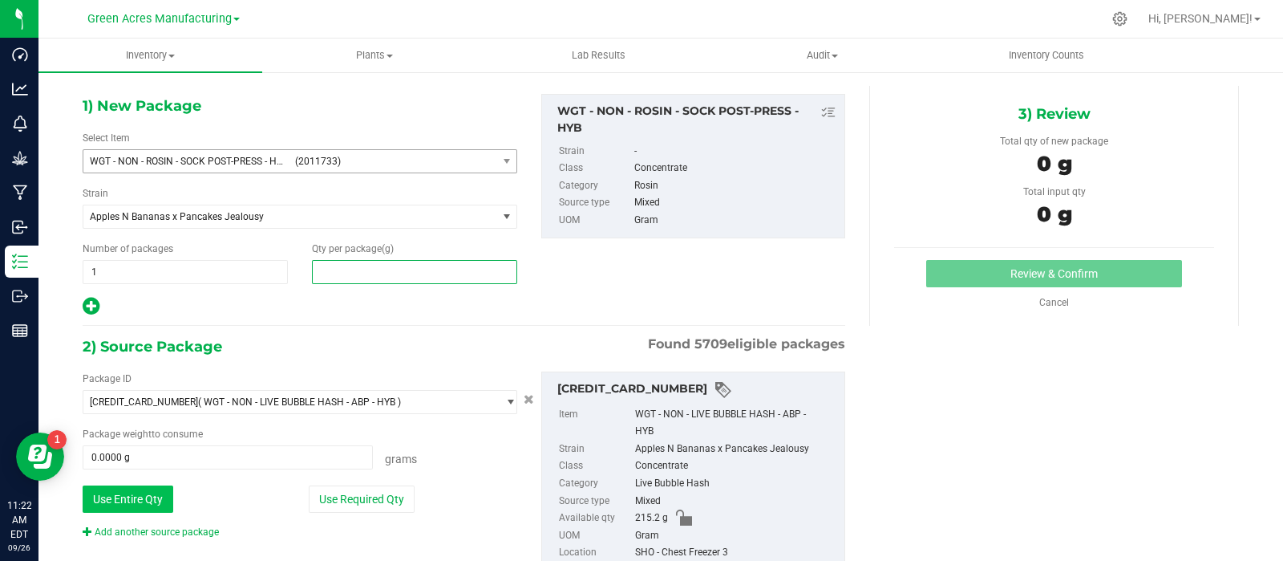
type input "0.0000"
type input "0"
click at [160, 488] on button "Use Entire Qty" at bounding box center [128, 498] width 91 height 27
type input "215.2000 g"
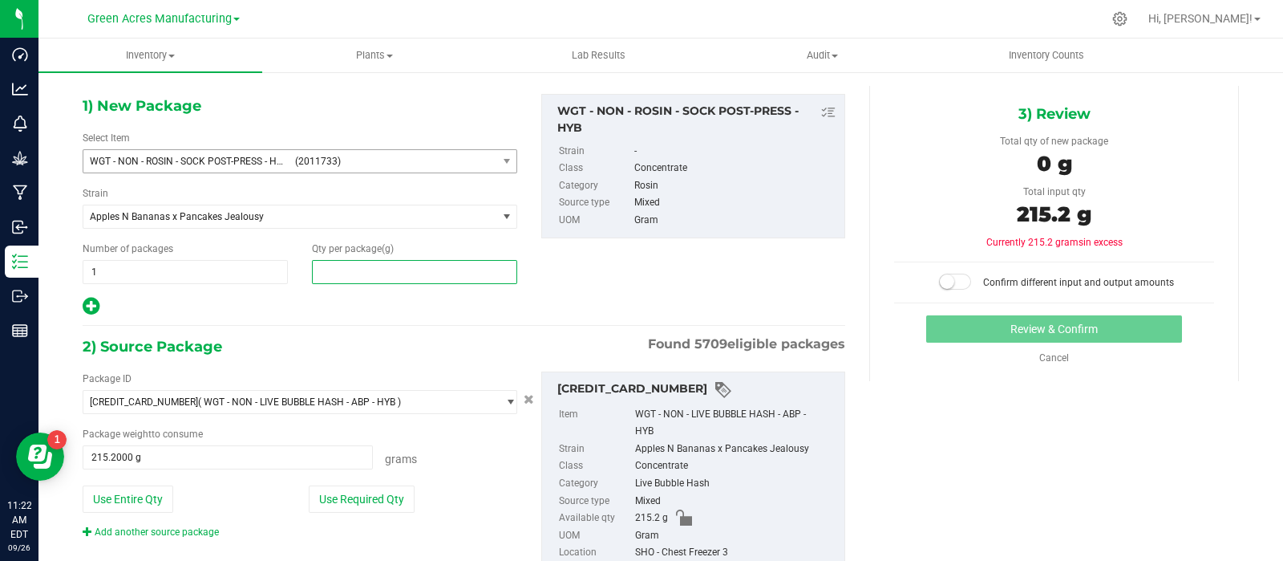
click at [371, 269] on span at bounding box center [414, 272] width 205 height 24
type input "215.2"
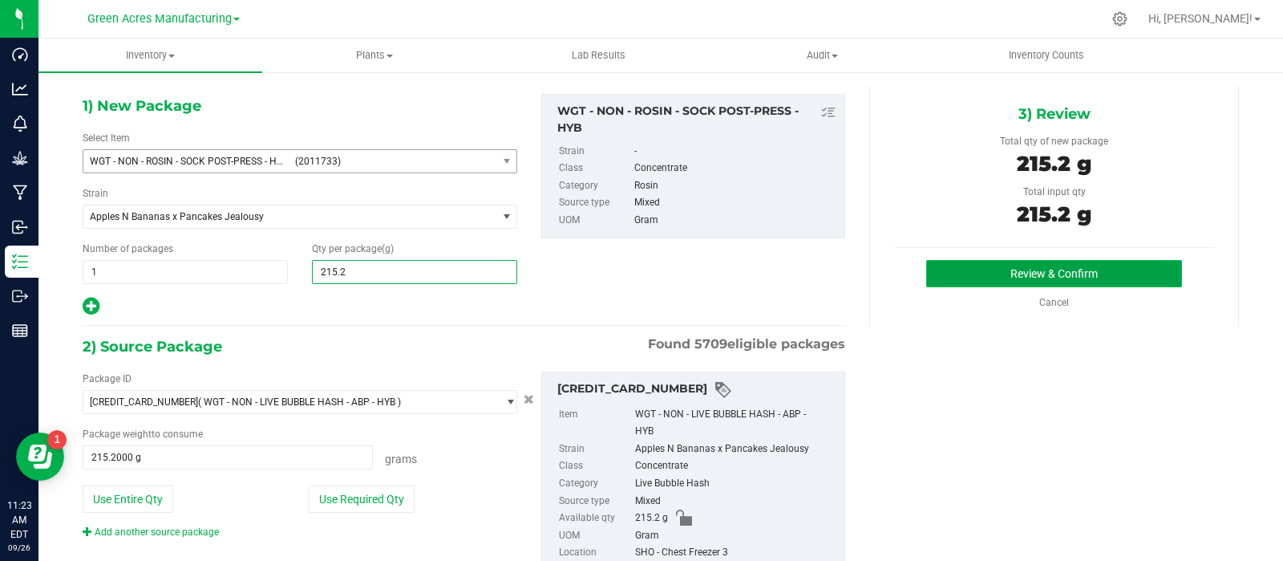
type input "215.2000"
click at [947, 274] on button "Review & Confirm" at bounding box center [1054, 273] width 256 height 27
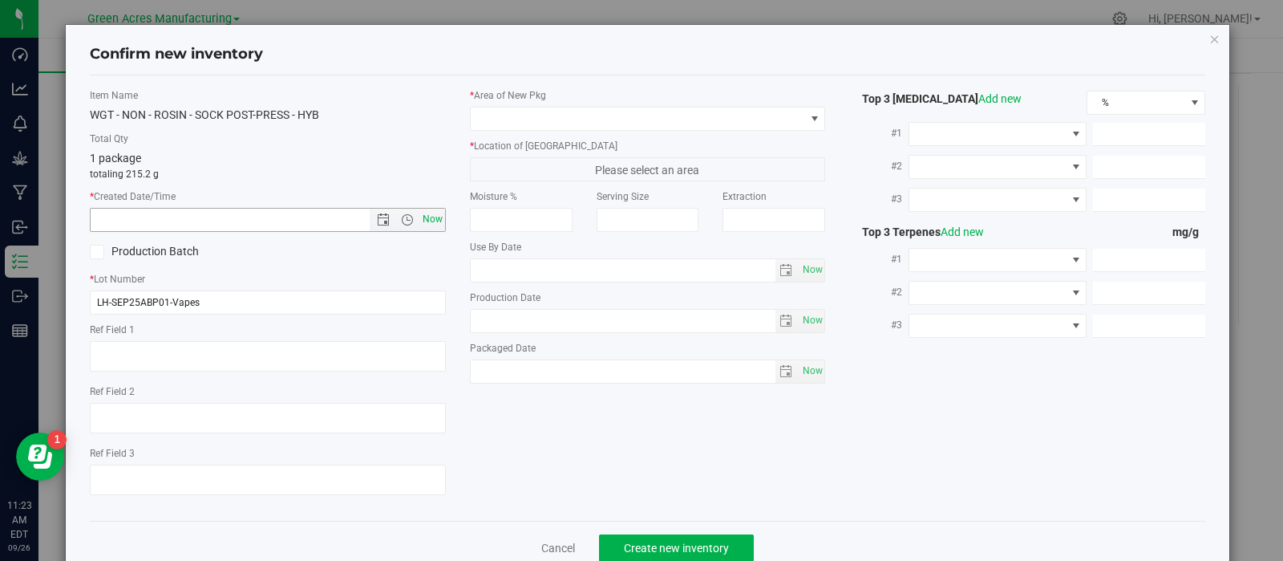
click at [423, 218] on span "Now" at bounding box center [432, 219] width 27 height 23
type input "[DATE] 11:23 AM"
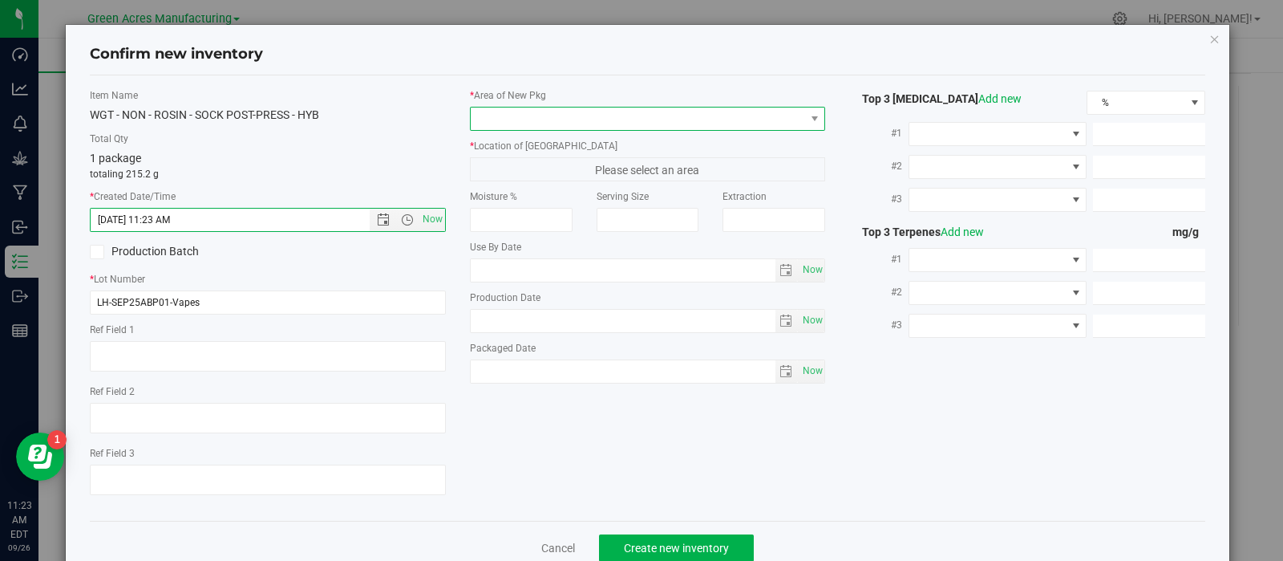
click at [568, 117] on span at bounding box center [638, 118] width 334 height 22
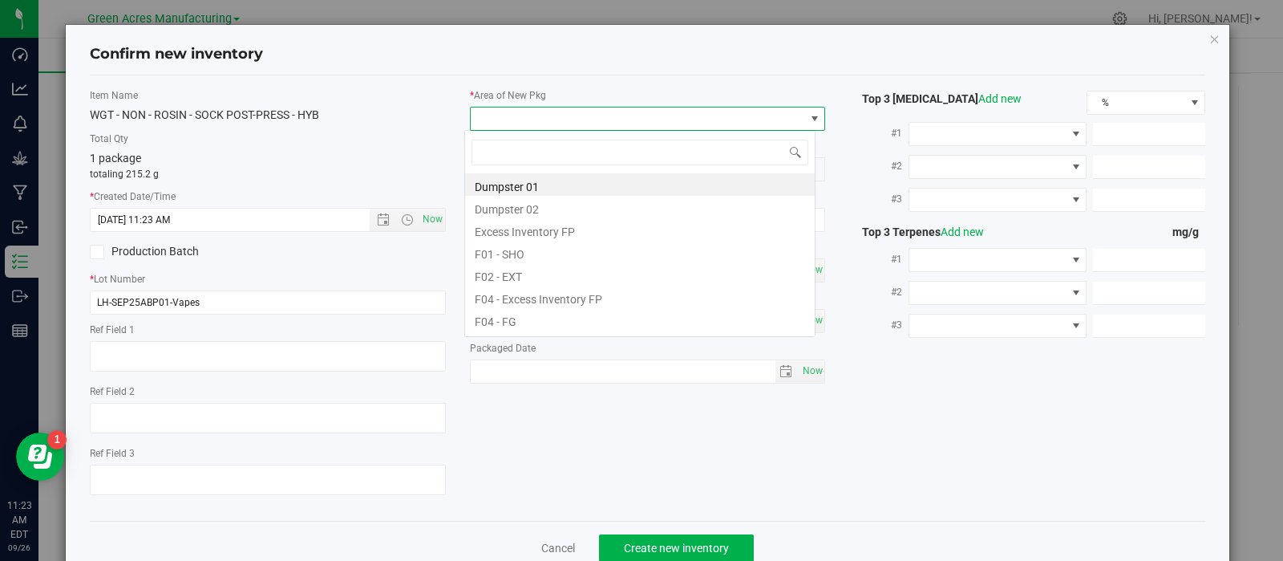
scroll to position [23, 351]
click at [552, 259] on li "F01 - SHO" at bounding box center [640, 252] width 350 height 22
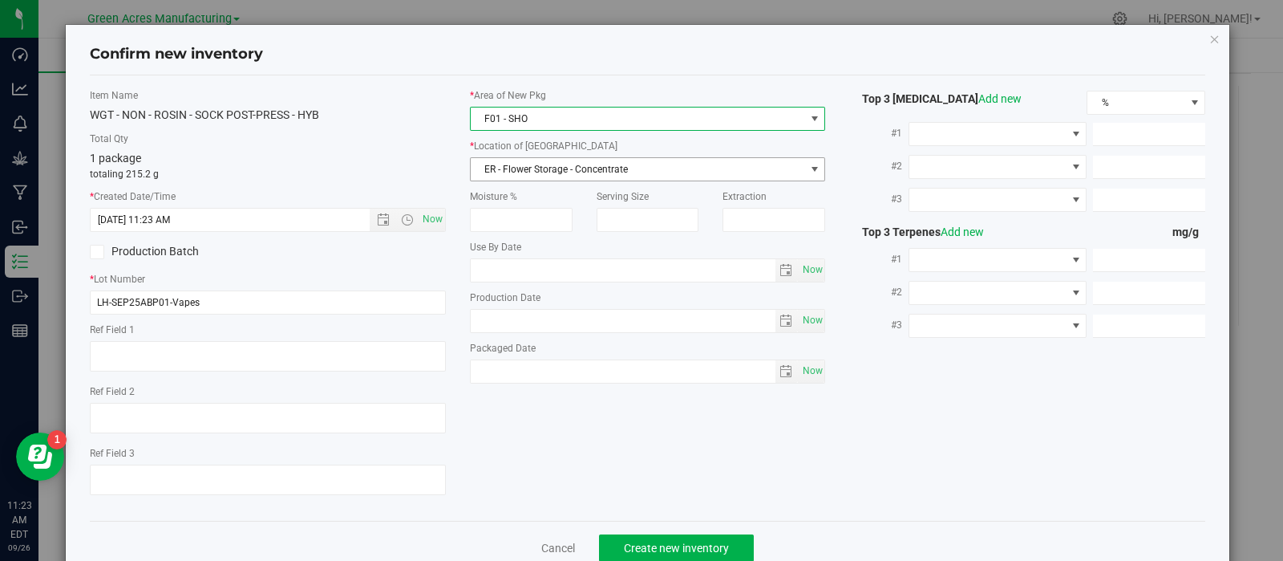
click at [569, 171] on span "ER - Flower Storage - Concentrate" at bounding box center [638, 169] width 334 height 22
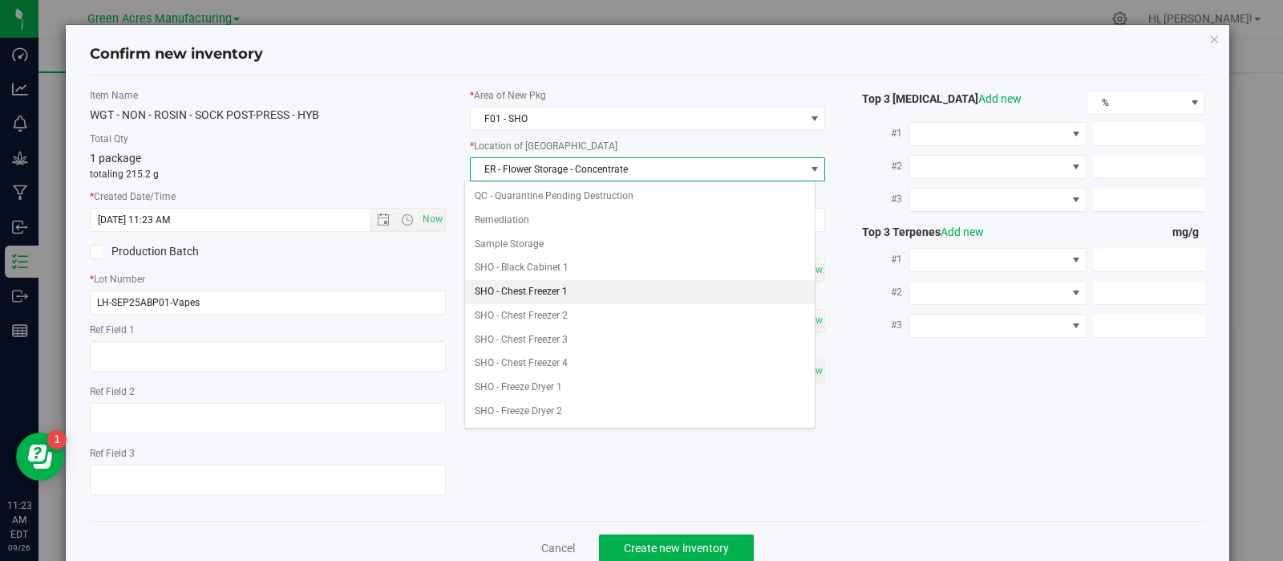
scroll to position [262, 0]
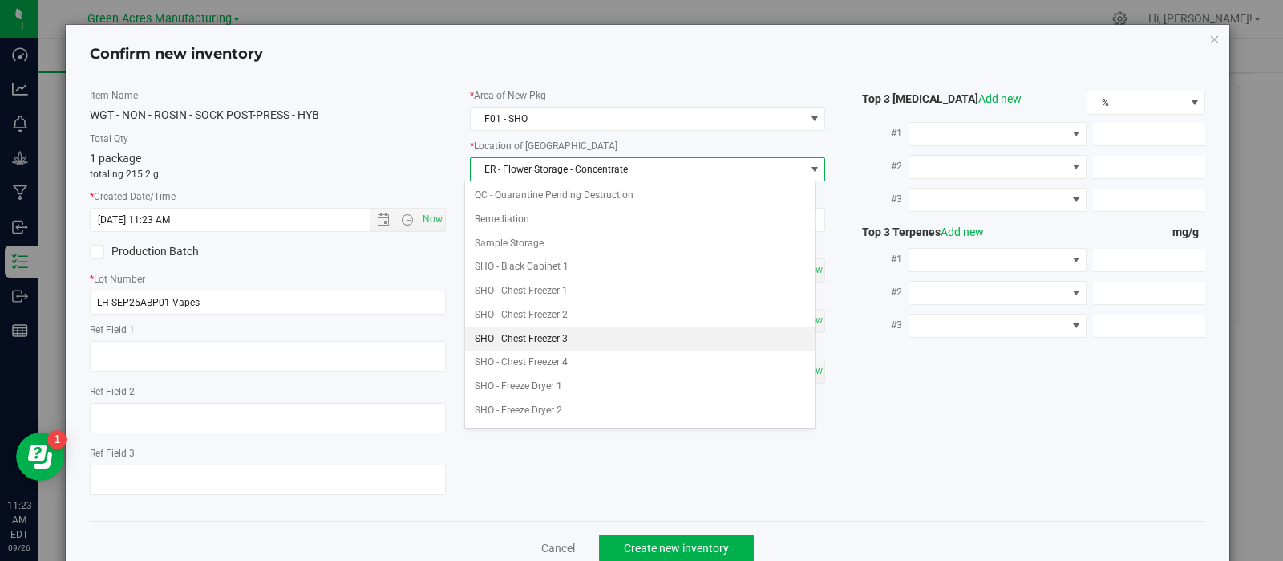
click at [569, 327] on li "SHO - Chest Freezer 3" at bounding box center [640, 339] width 350 height 24
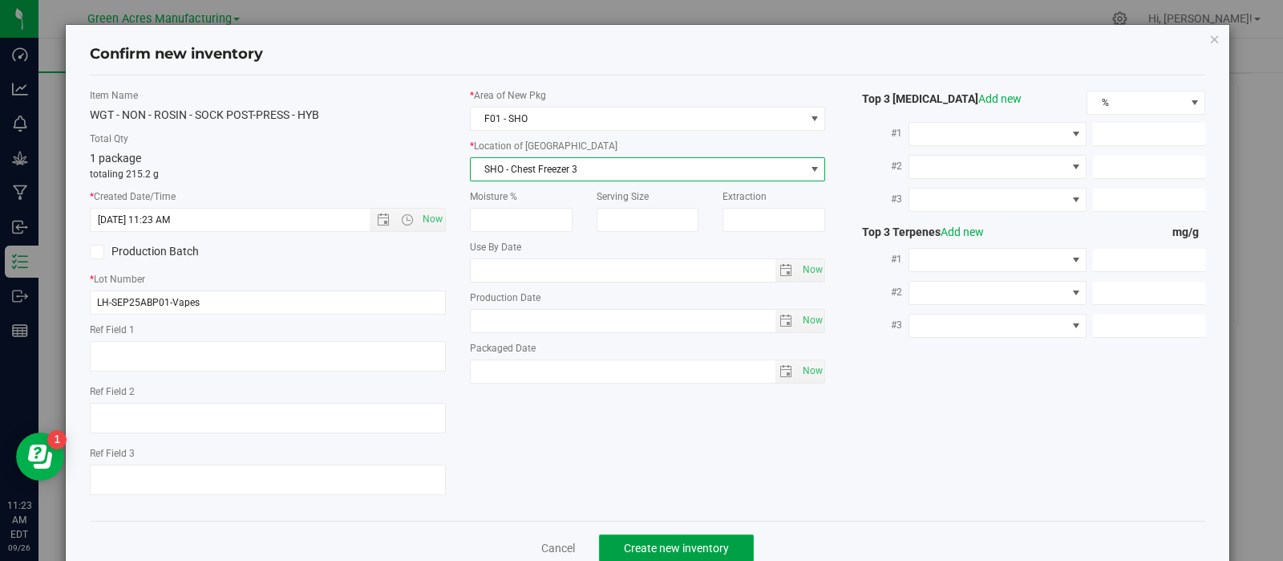
click at [634, 546] on span "Create new inventory" at bounding box center [676, 547] width 105 height 13
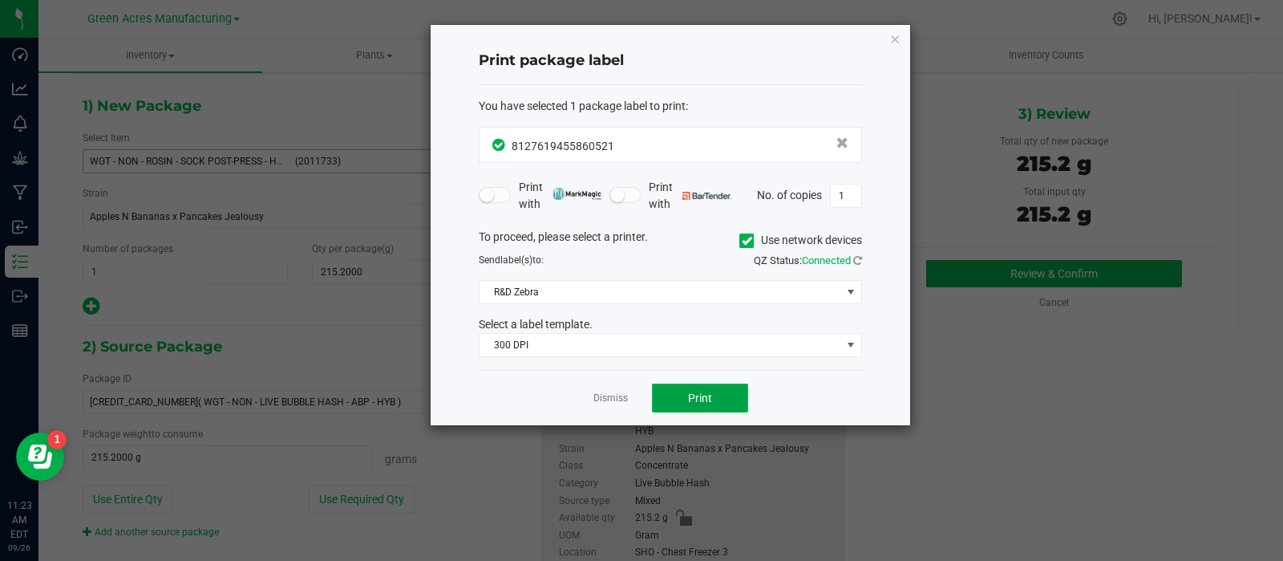
click at [672, 394] on button "Print" at bounding box center [700, 397] width 96 height 29
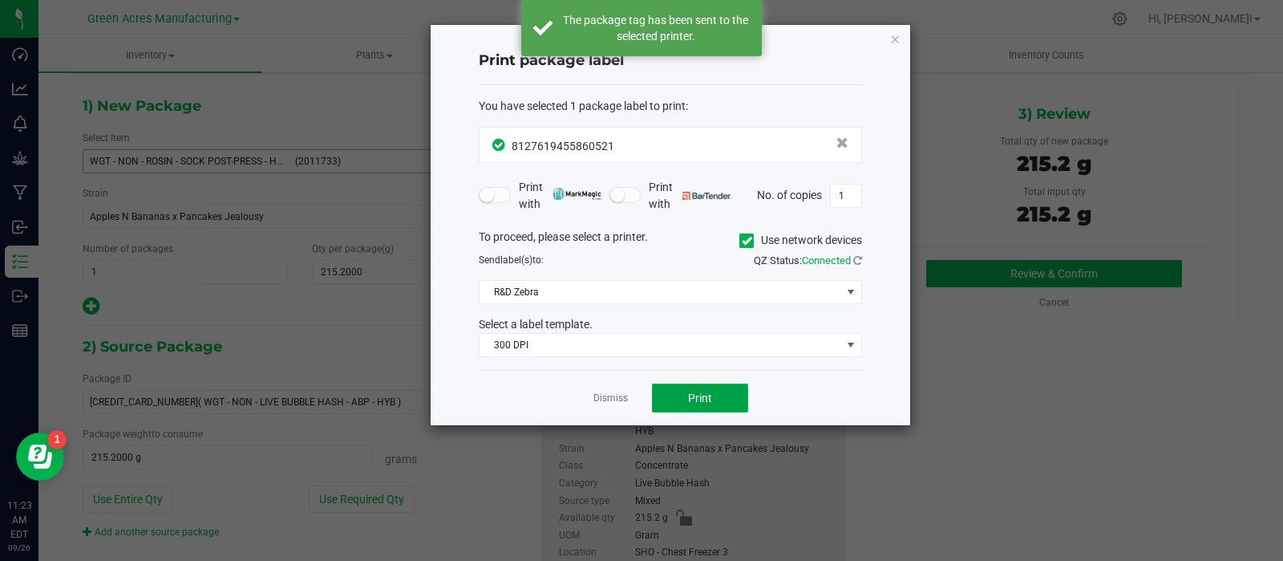
click at [672, 394] on button "Print" at bounding box center [700, 397] width 96 height 29
click at [616, 390] on app-cancel-button "Dismiss" at bounding box center [611, 398] width 34 height 17
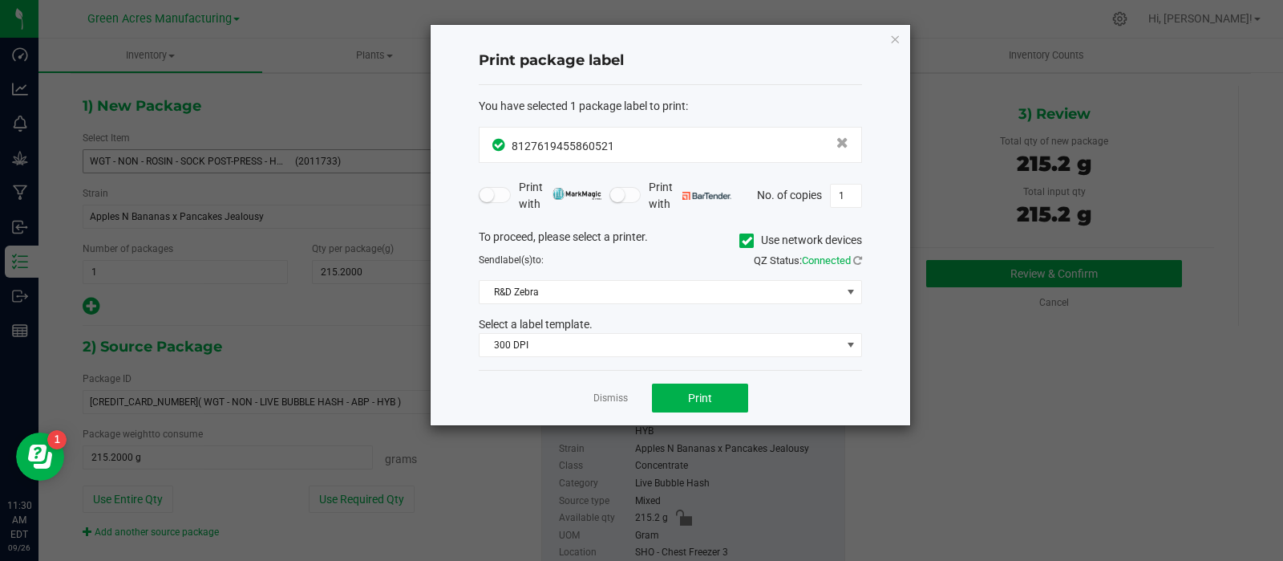
click at [1144, 203] on ngb-modal-window "Print package label You have selected 1 package label to print : 81276194558605…" at bounding box center [641, 280] width 1283 height 561
click at [619, 397] on link "Dismiss" at bounding box center [611, 398] width 34 height 14
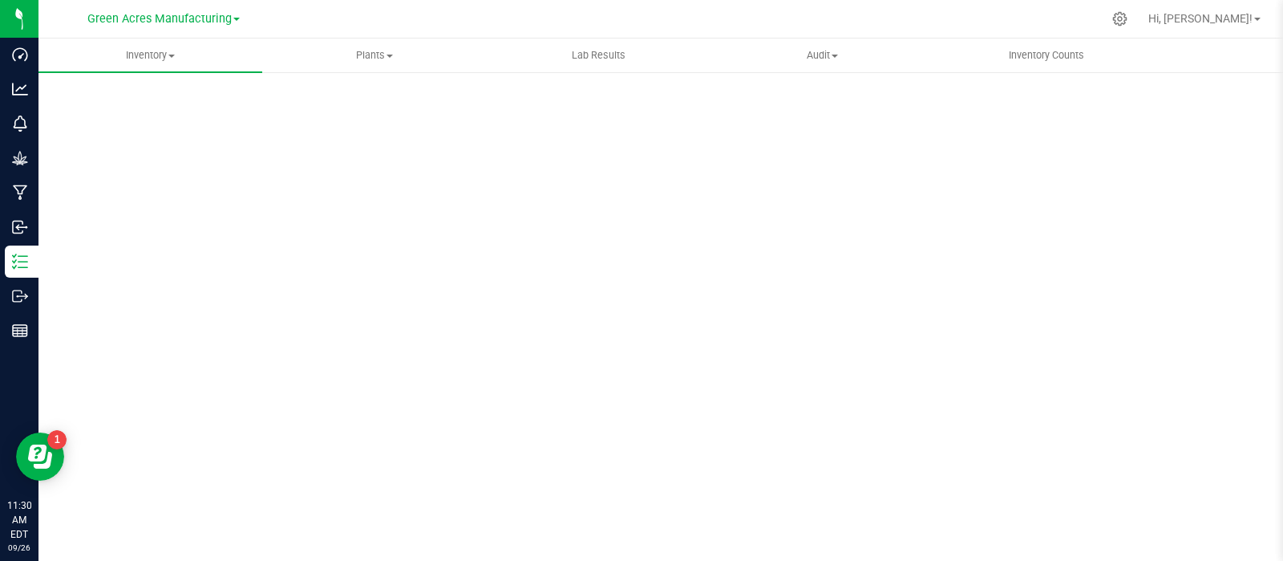
scroll to position [11, 0]
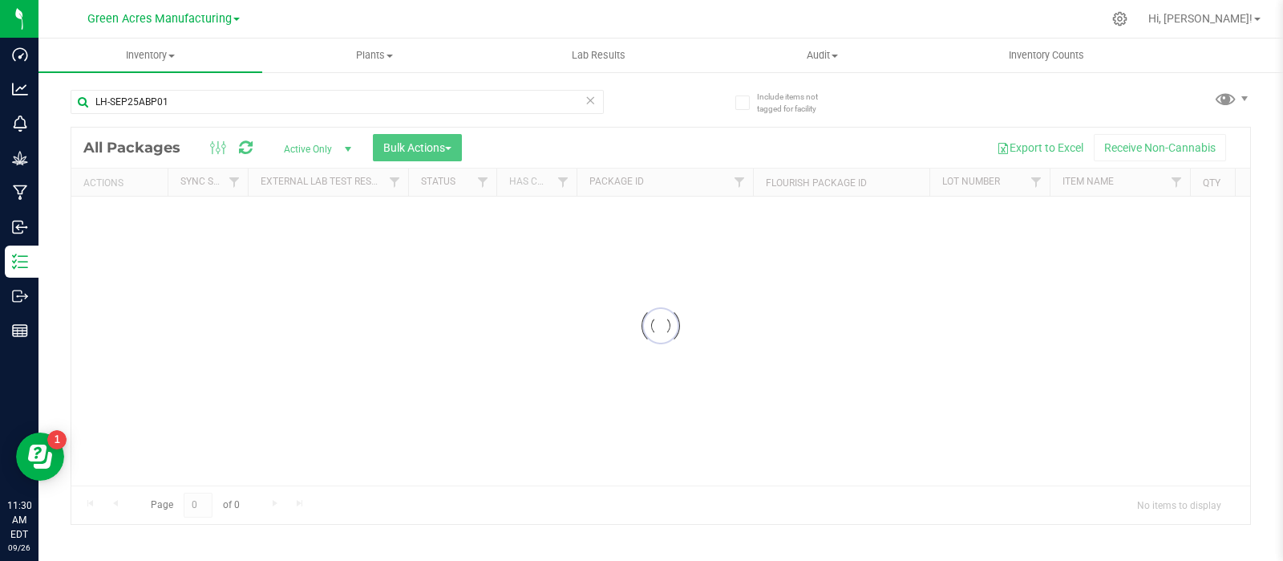
click at [1132, 362] on div at bounding box center [660, 326] width 1179 height 396
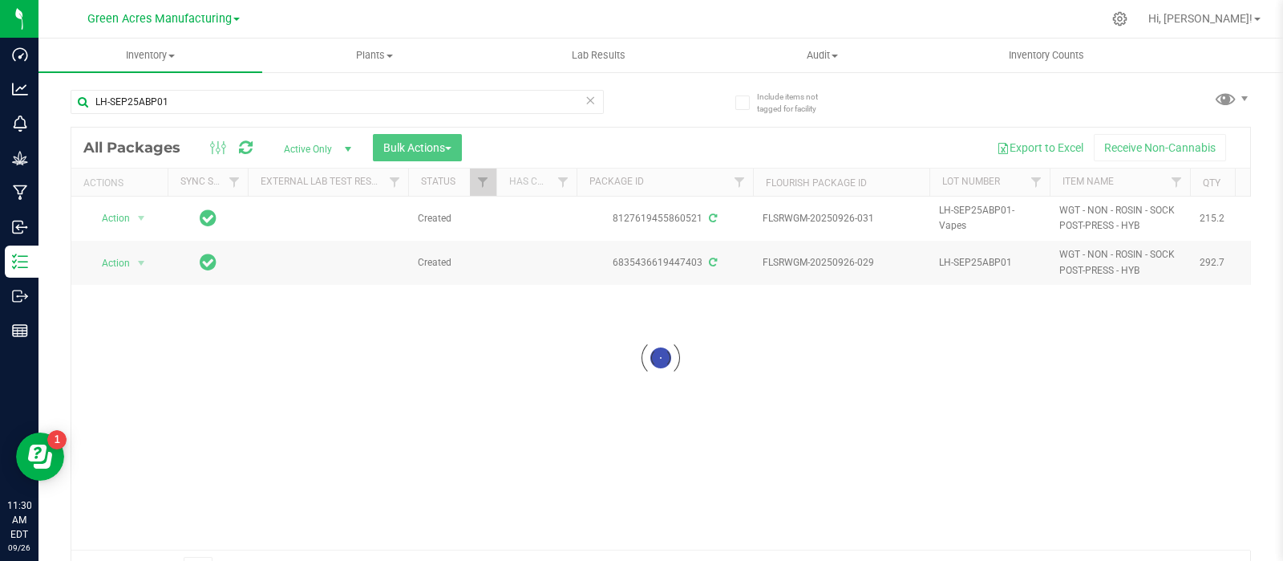
click at [1171, 361] on div at bounding box center [660, 358] width 1179 height 460
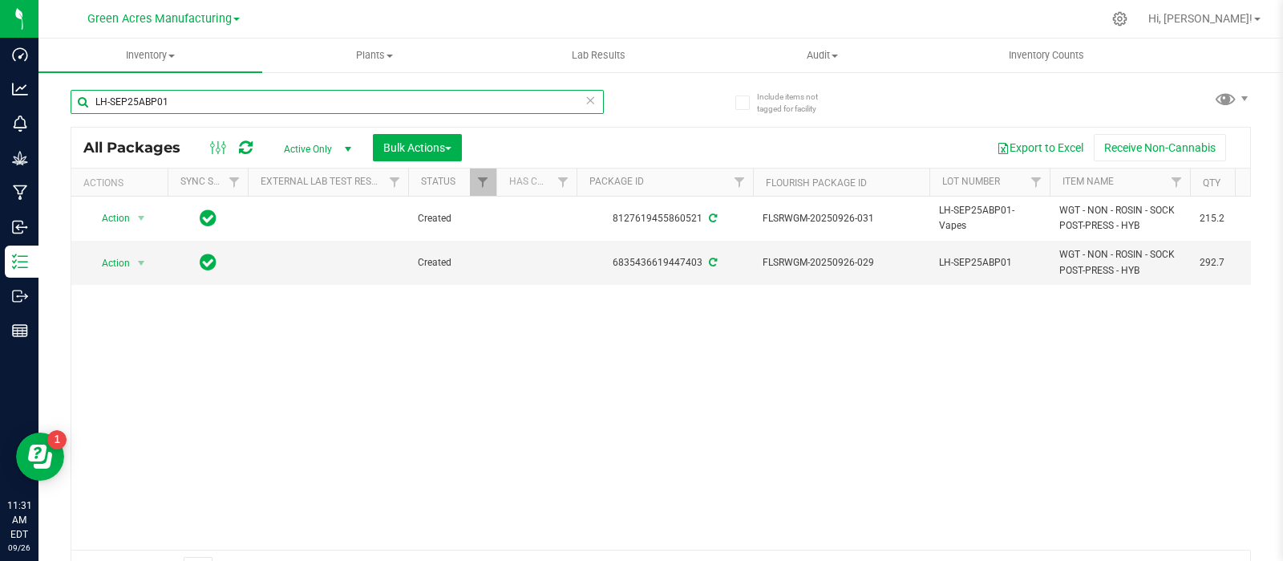
click at [369, 111] on input "LH-SEP25ABP01" at bounding box center [337, 102] width 533 height 24
paste input "Retrieving data. Wait a few seconds and try to cut or copy again."
type input "Retrieving data. Wait a few seconds and try to cut or copy again."
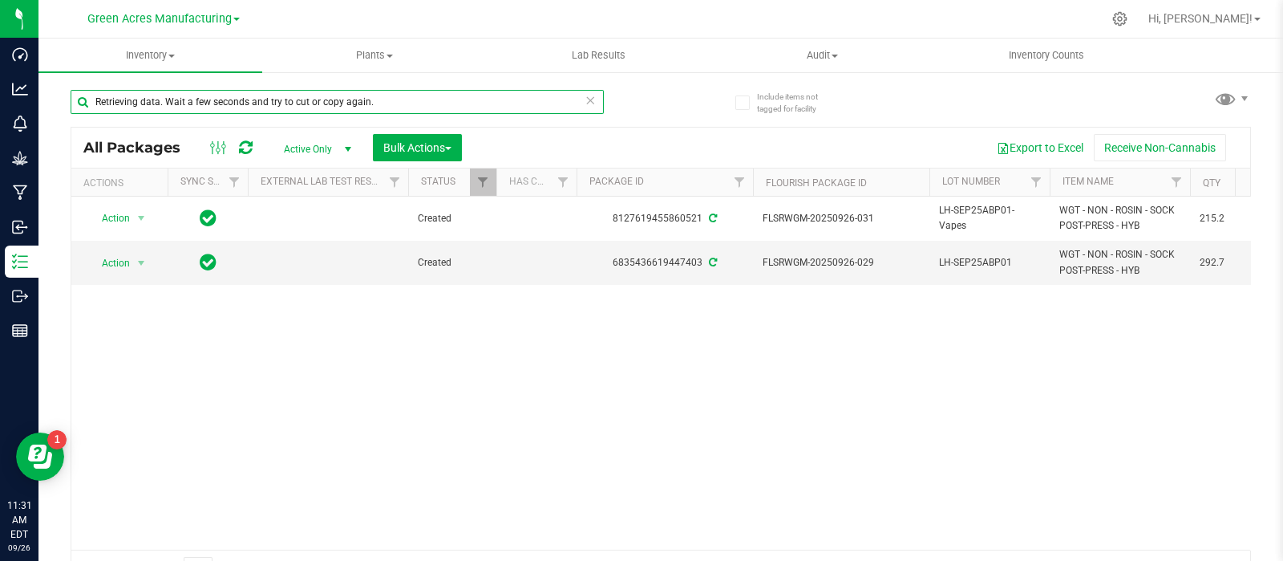
click at [38, 114] on div "Inventory All packages All inventory Waste log Create inventory Plants All plan…" at bounding box center [660, 299] width 1245 height 522
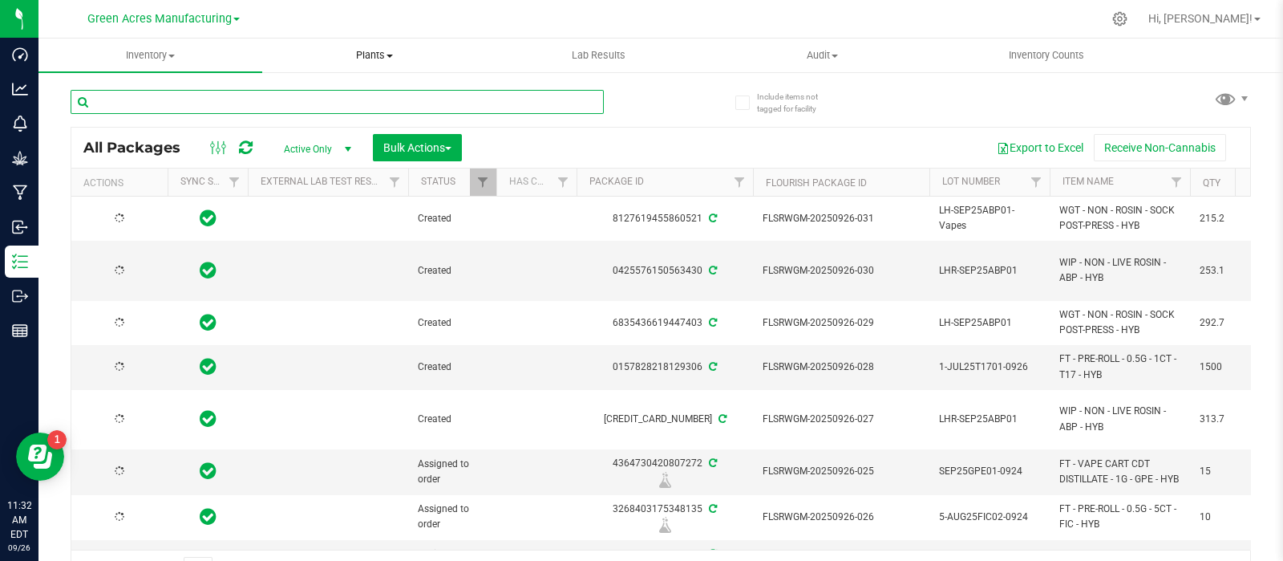
paste input "LH-SEP25BLT02"
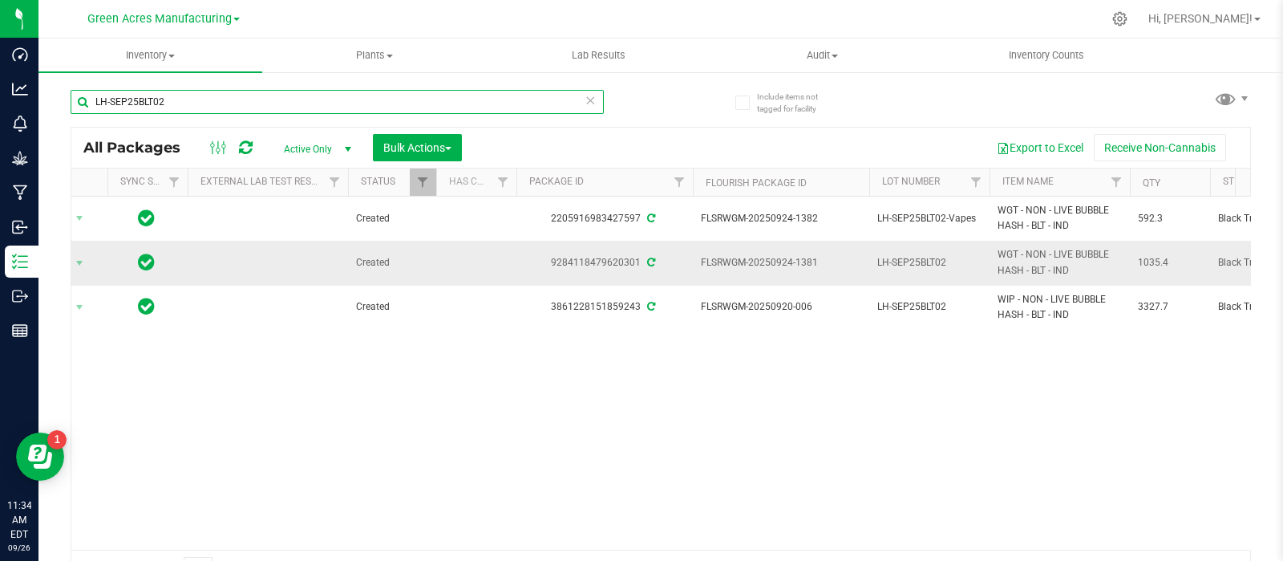
scroll to position [0, 62]
type input "LH-SEP25BLT02"
click at [1138, 264] on span "1035.4" at bounding box center [1168, 262] width 61 height 15
copy span "1035.4"
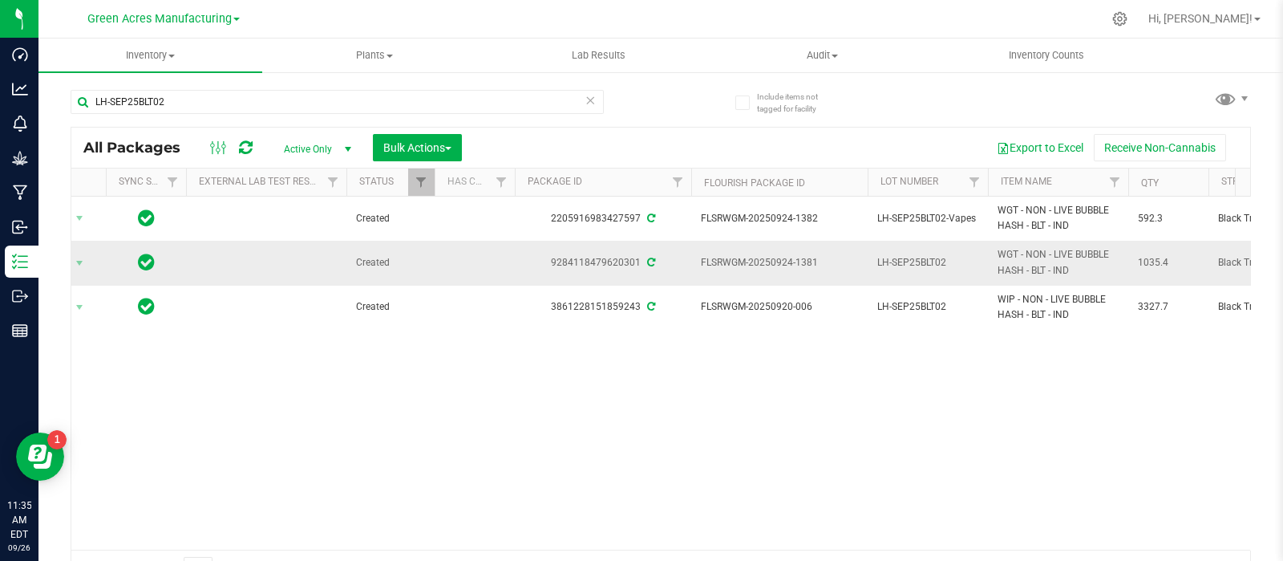
click at [910, 265] on span "LH-SEP25BLT02" at bounding box center [927, 262] width 101 height 15
click at [910, 265] on input "LH-SEP25BLT02" at bounding box center [924, 262] width 115 height 25
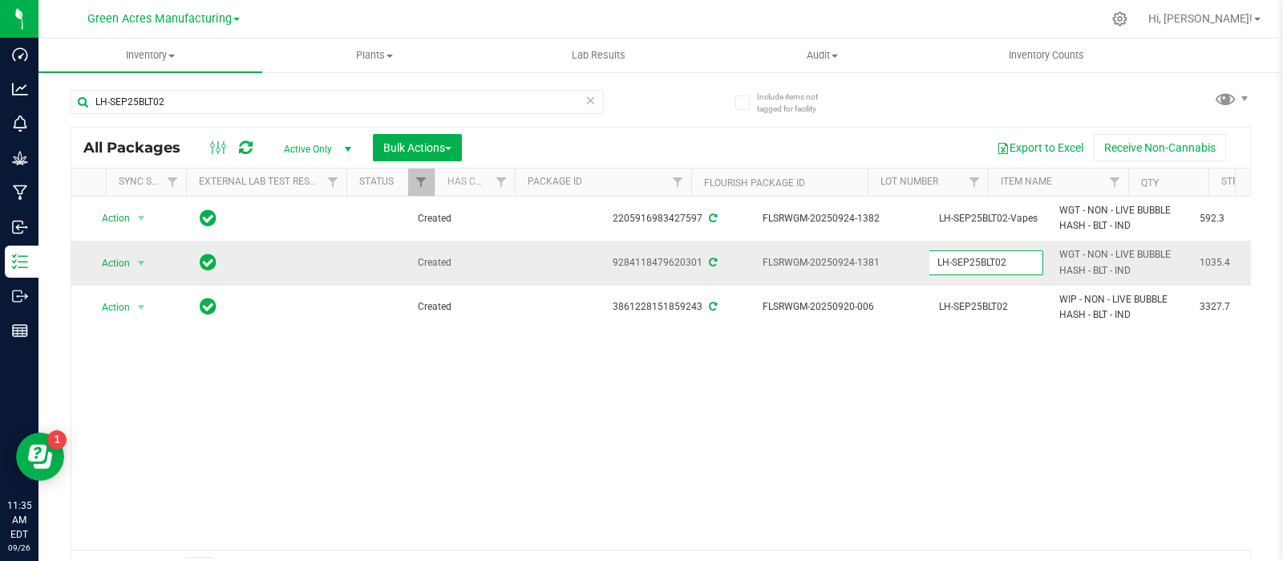
scroll to position [0, 0]
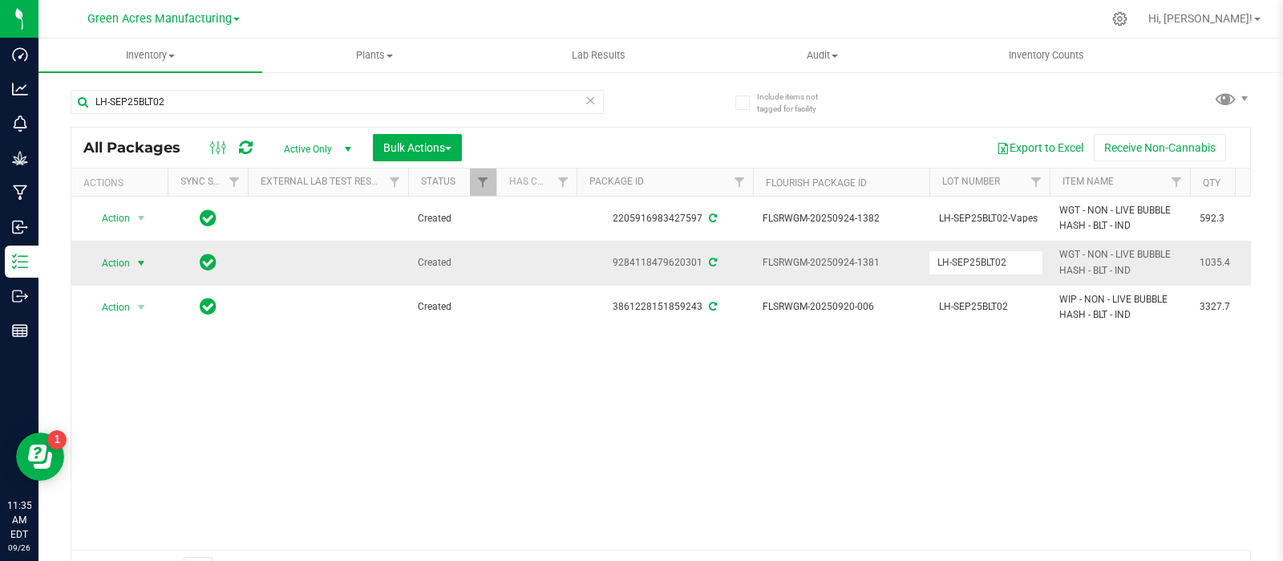
click at [132, 257] on span "select" at bounding box center [142, 263] width 20 height 22
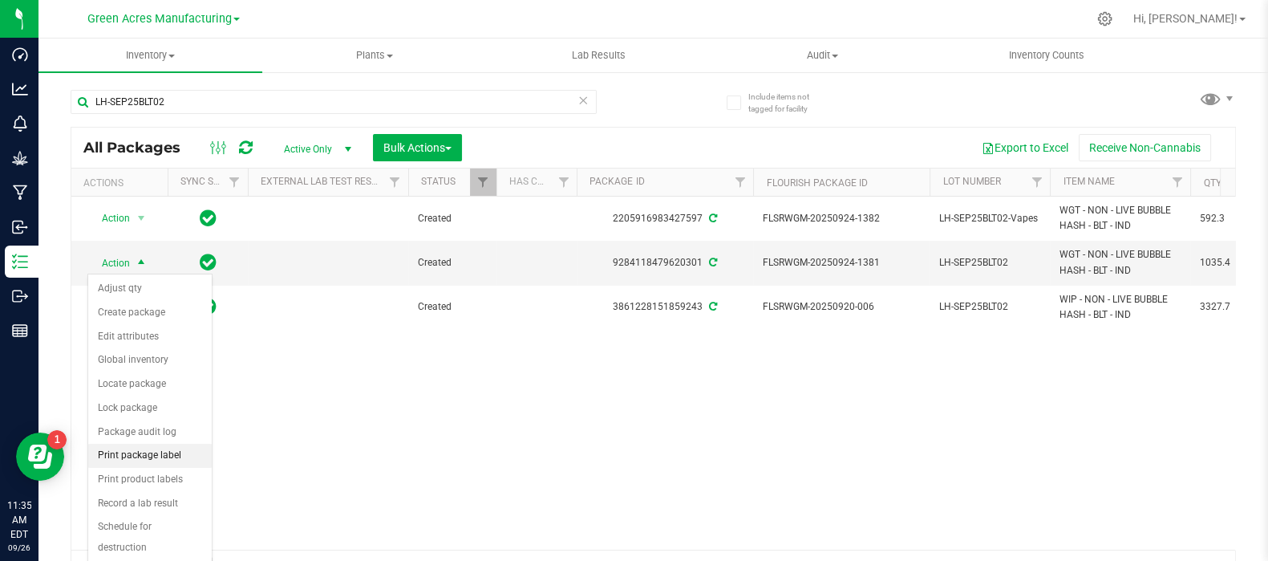
click at [128, 455] on li "Print package label" at bounding box center [150, 456] width 124 height 24
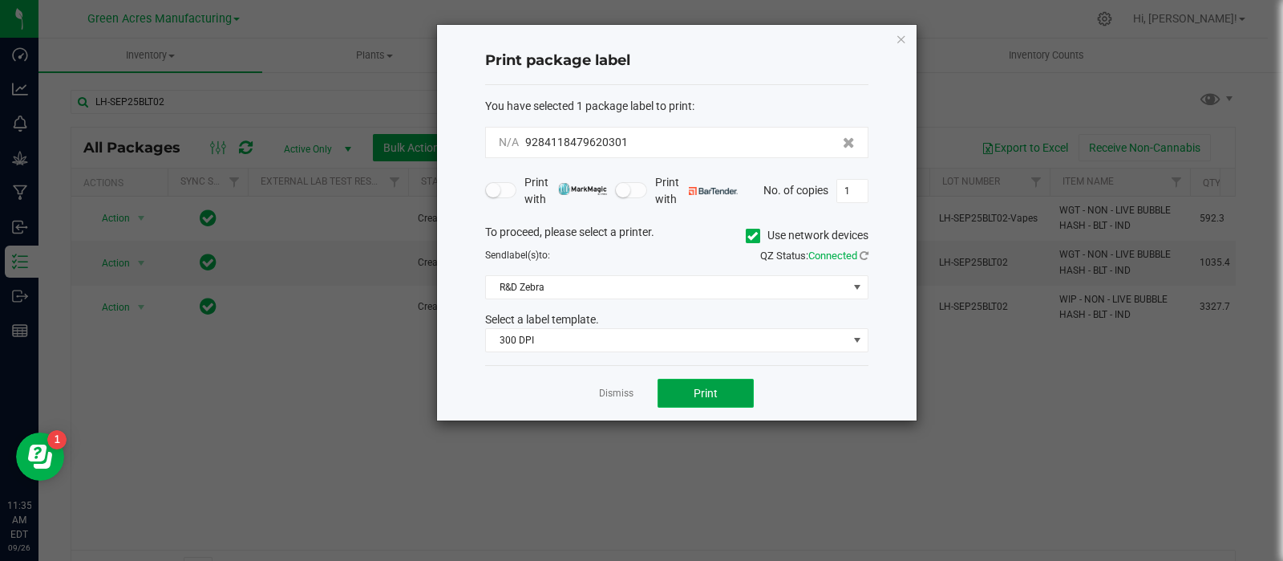
click at [695, 395] on span "Print" at bounding box center [706, 393] width 24 height 13
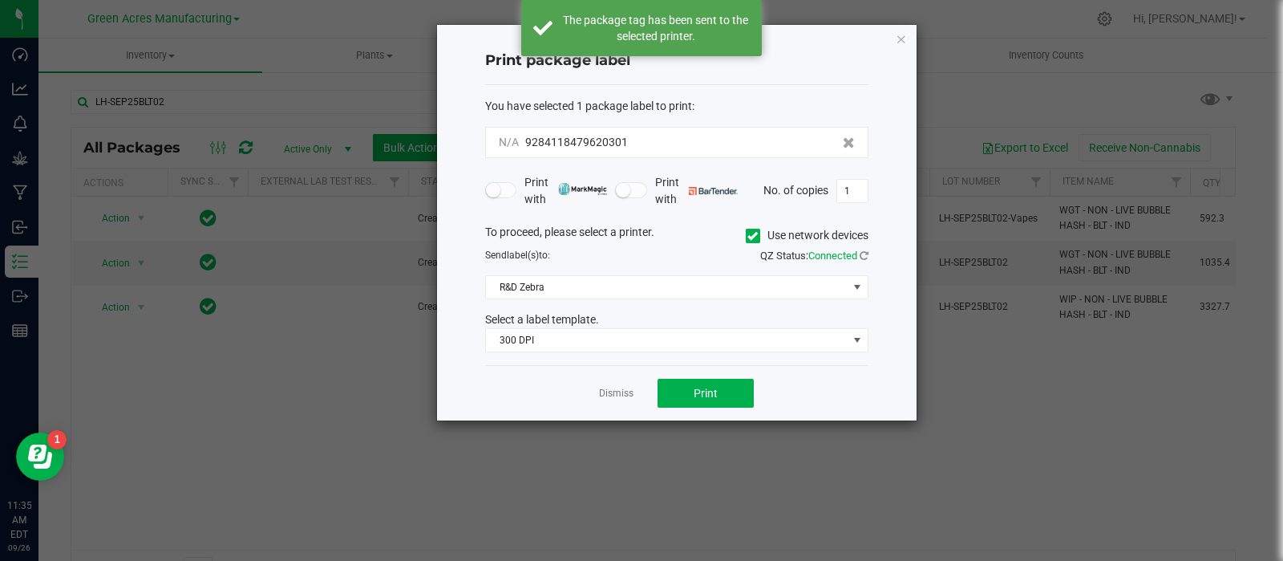
click at [603, 395] on link "Dismiss" at bounding box center [616, 394] width 34 height 14
